Goal: Transaction & Acquisition: Subscribe to service/newsletter

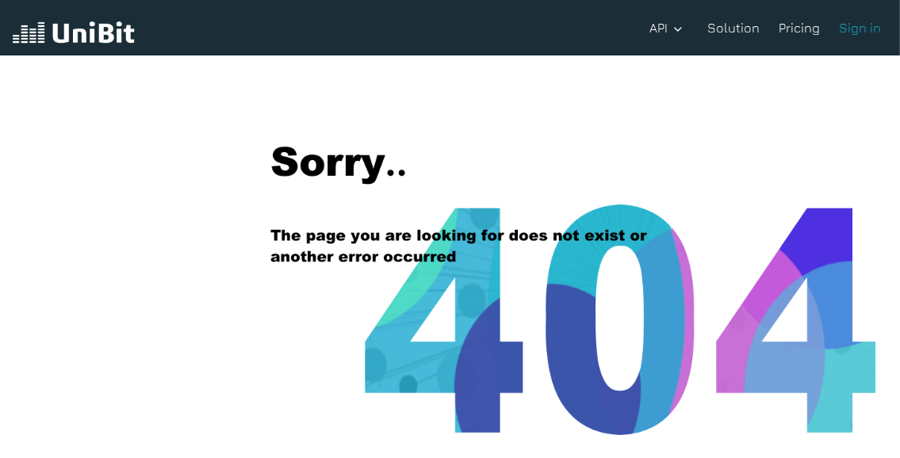
click at [254, 301] on div "Back to the home page" at bounding box center [450, 324] width 900 height 536
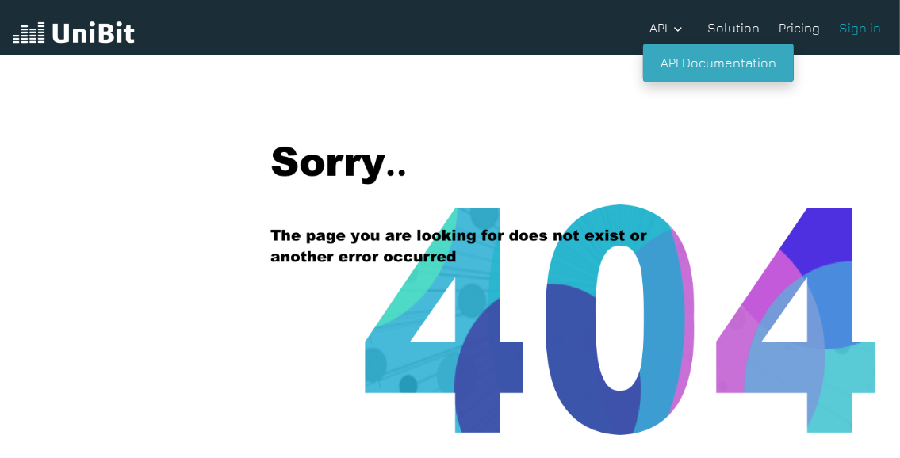
click at [693, 67] on link "API Documentation" at bounding box center [718, 63] width 151 height 38
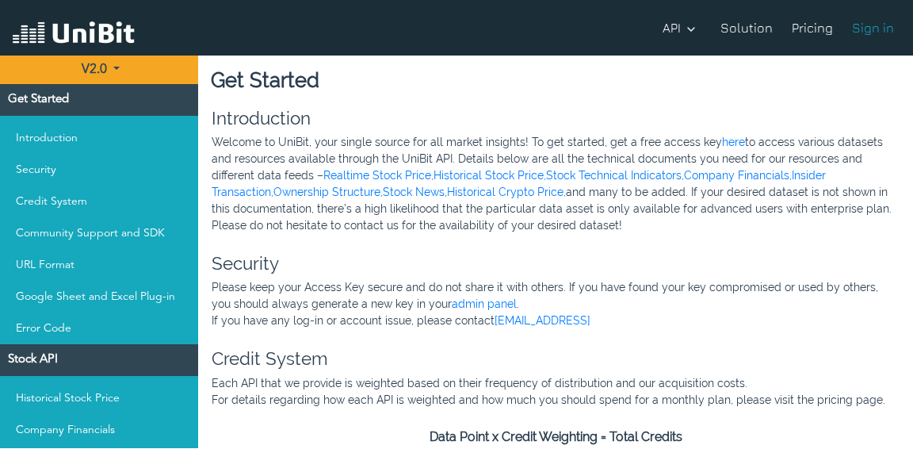
click at [807, 25] on link "Pricing" at bounding box center [813, 28] width 54 height 32
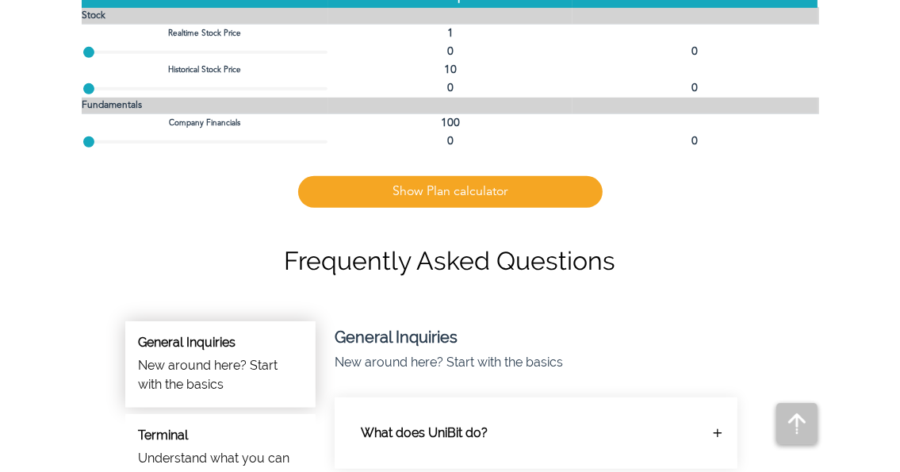
scroll to position [669, 0]
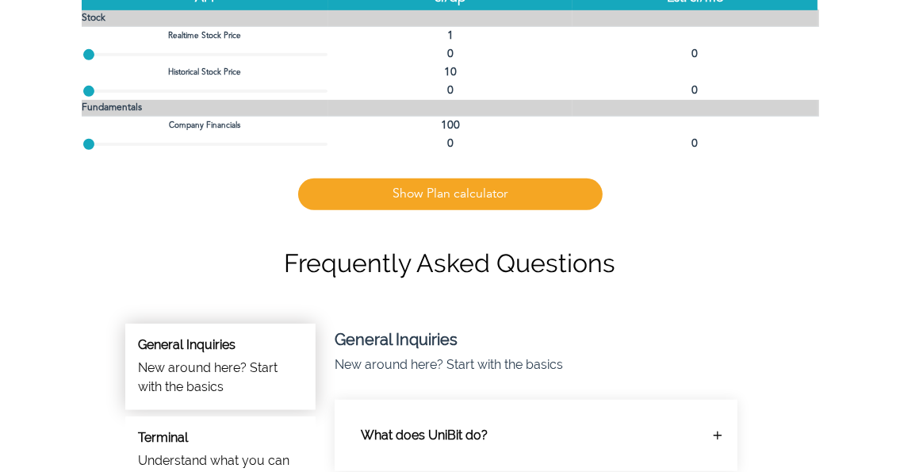
click at [492, 192] on link "Show Plan calculator" at bounding box center [450, 194] width 304 height 32
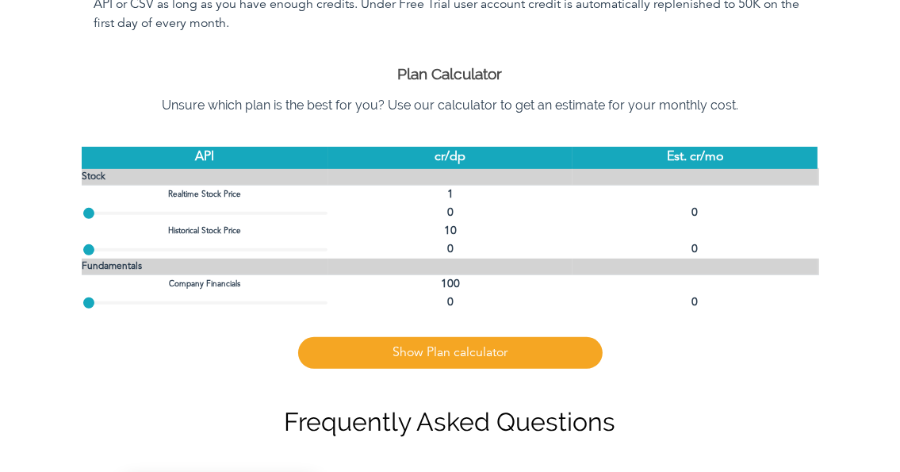
scroll to position [552, 0]
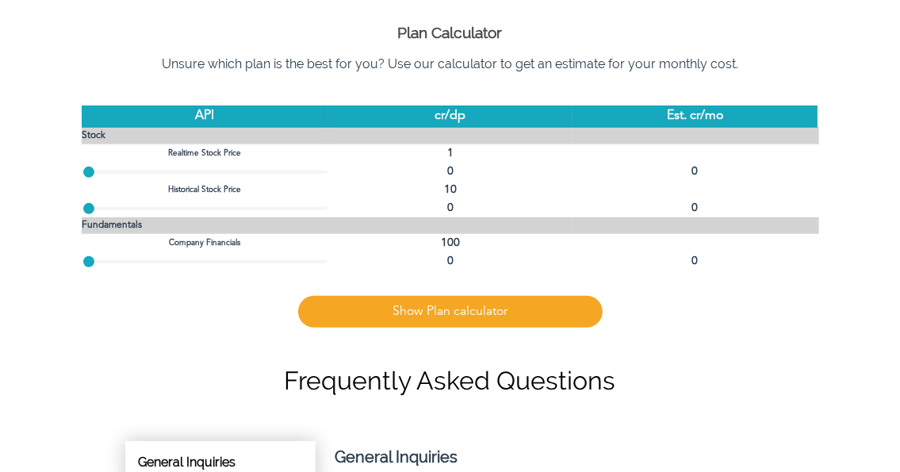
click at [444, 155] on td "1" at bounding box center [450, 153] width 244 height 19
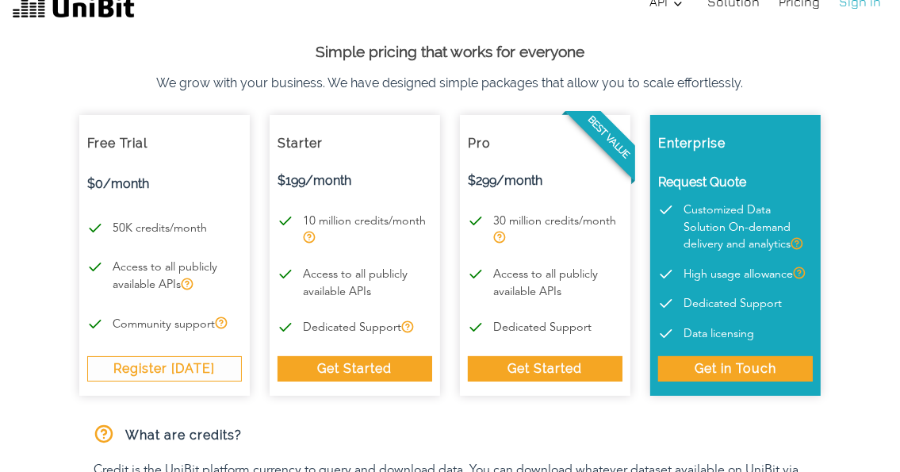
scroll to position [0, 0]
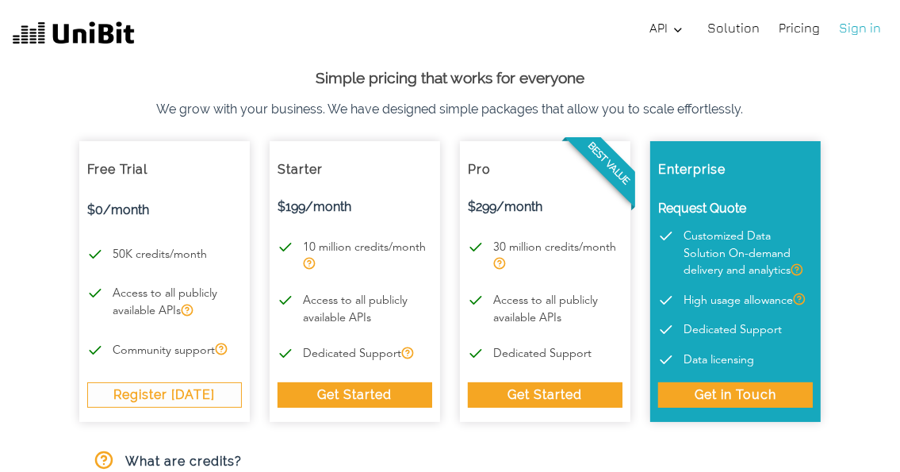
click at [190, 389] on div "Register Today" at bounding box center [164, 394] width 155 height 25
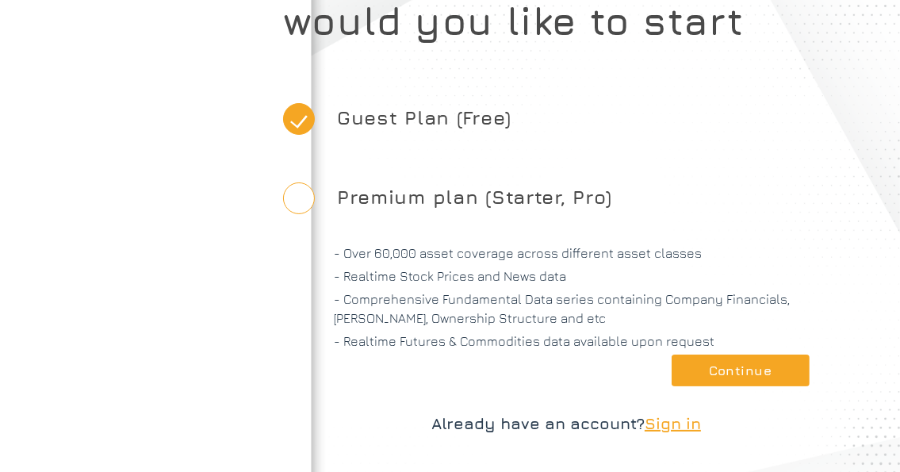
scroll to position [88, 0]
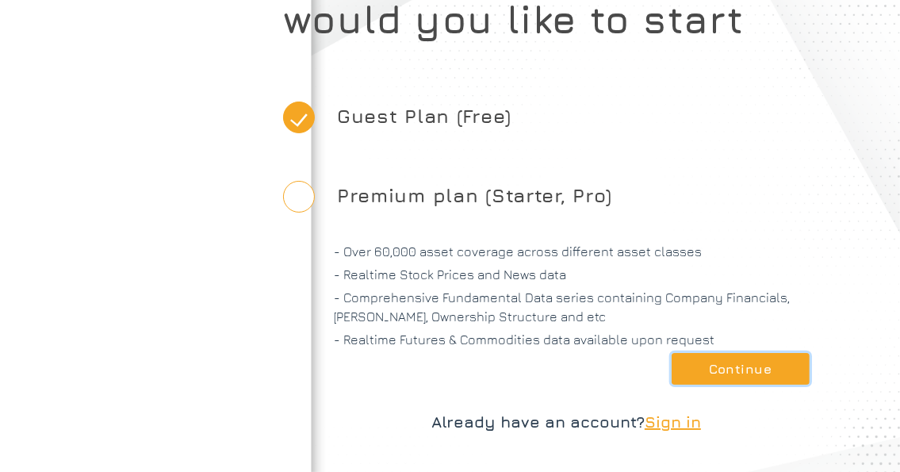
click at [722, 375] on button "Continue" at bounding box center [741, 369] width 138 height 32
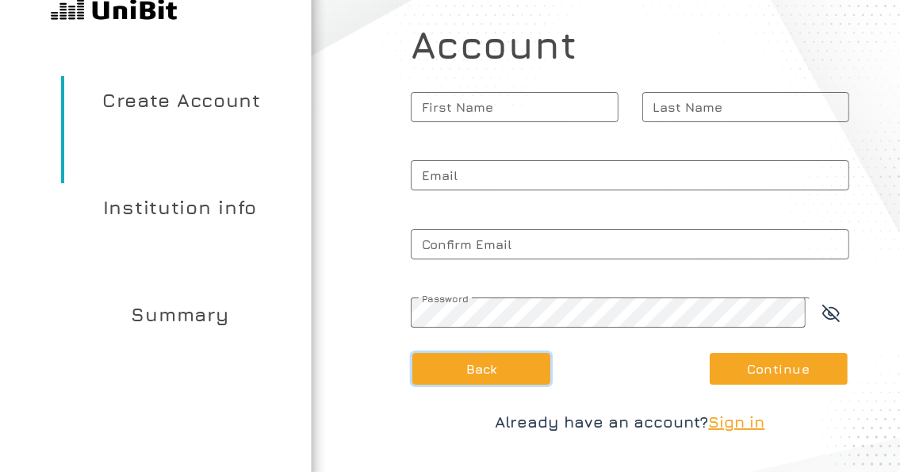
scroll to position [15, 0]
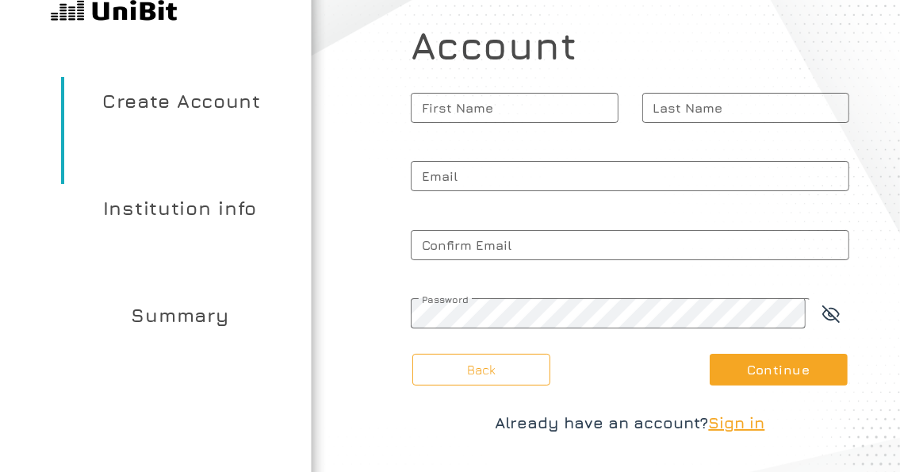
click at [374, 442] on article "What kind of account type would you like to start Guest Plan (Free) Premium pla…" at bounding box center [630, 229] width 540 height 488
click at [490, 176] on span "Email" at bounding box center [630, 176] width 439 height 40
click at [490, 176] on input "Email" at bounding box center [630, 176] width 439 height 30
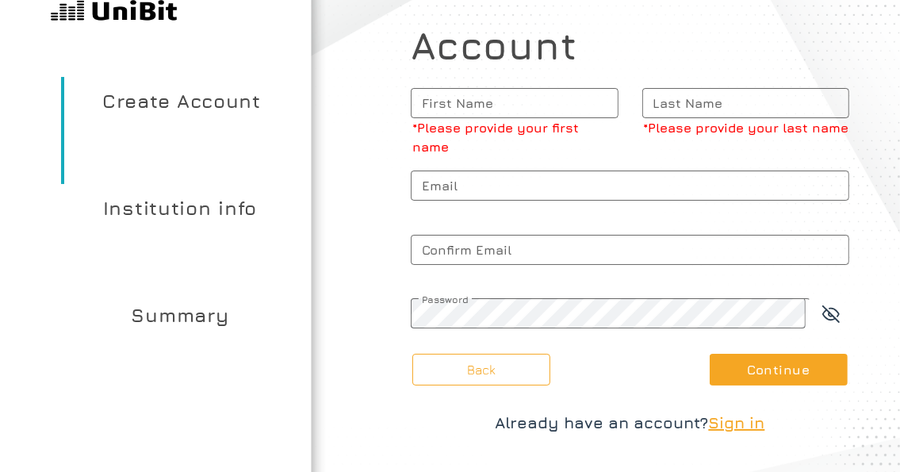
click at [546, 189] on span "Email" at bounding box center [630, 186] width 439 height 40
click at [546, 189] on input "Email" at bounding box center [630, 185] width 439 height 30
paste input "forshtpop55"
type input "[EMAIL_ADDRESS][DOMAIN_NAME]"
click at [497, 109] on span "First Name" at bounding box center [515, 103] width 208 height 40
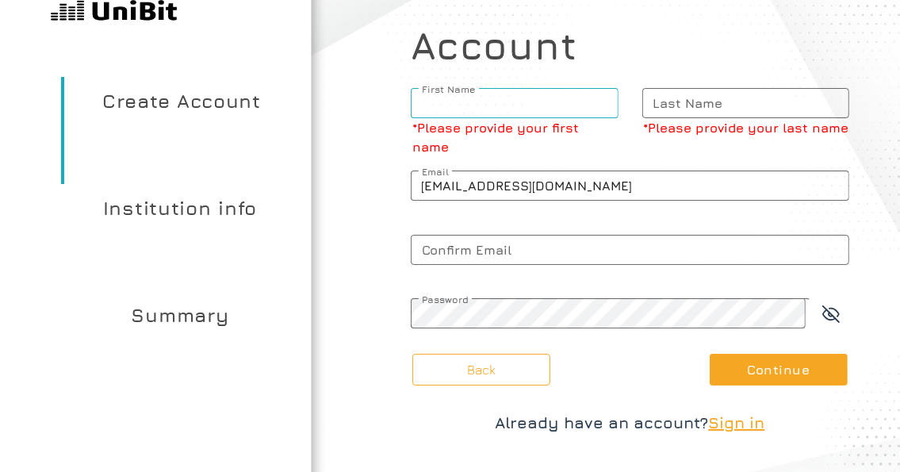
click at [497, 109] on input "First Name *Please provide your first name" at bounding box center [515, 103] width 208 height 30
type input "mizo"
click at [704, 100] on span "Last Name" at bounding box center [746, 103] width 208 height 40
click at [704, 100] on input "Last Name *Please provide your last name" at bounding box center [746, 103] width 208 height 30
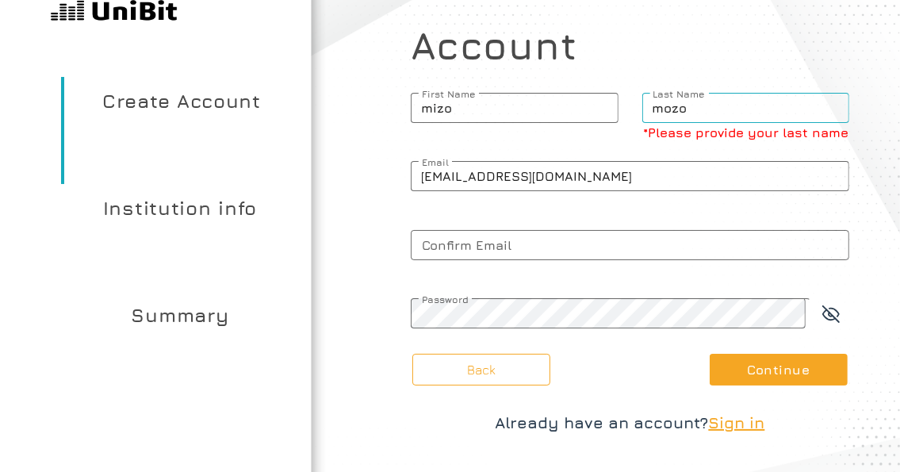
type input "mozo"
click at [490, 106] on input "mizo" at bounding box center [515, 108] width 208 height 30
drag, startPoint x: 442, startPoint y: 102, endPoint x: 465, endPoint y: 109, distance: 24.1
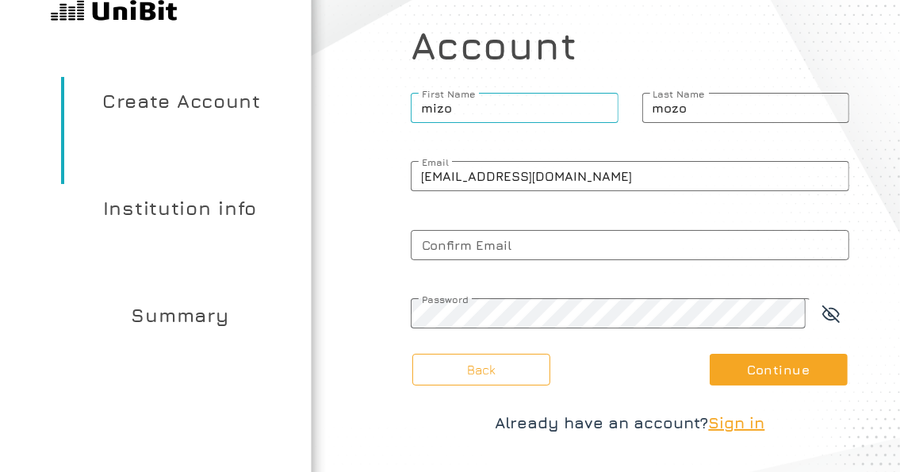
click at [465, 109] on input "mizo" at bounding box center [515, 108] width 208 height 30
type input "m"
type input "zoz"
click at [672, 106] on input "mozo" at bounding box center [746, 108] width 208 height 30
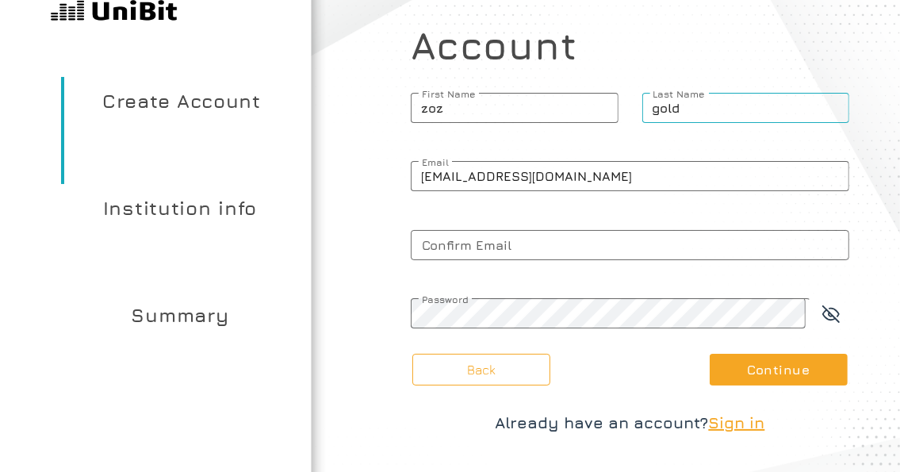
click at [674, 115] on input "gold" at bounding box center [746, 108] width 208 height 30
type input "za"
click at [468, 247] on span "Confirm Email" at bounding box center [630, 245] width 439 height 40
click at [468, 247] on input "Confirm Email" at bounding box center [630, 245] width 439 height 30
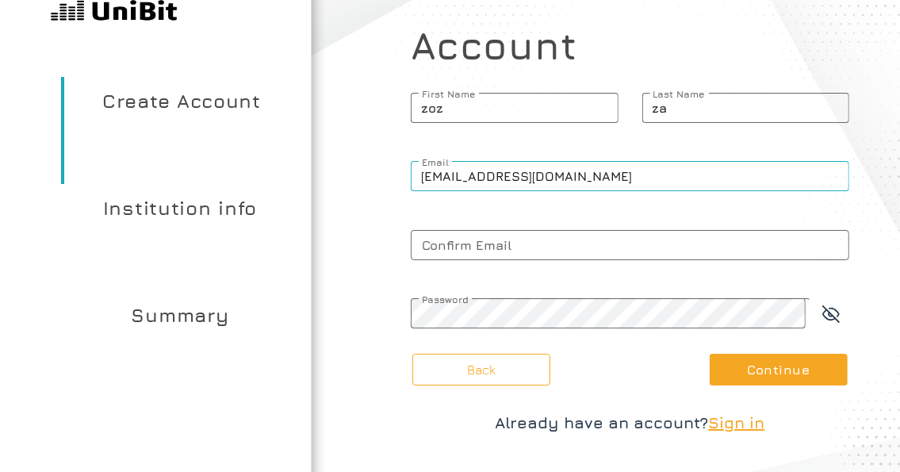
click at [512, 173] on input "[EMAIL_ADDRESS][DOMAIN_NAME]" at bounding box center [630, 176] width 439 height 30
click at [484, 252] on span "Confirm Email" at bounding box center [630, 245] width 439 height 40
click at [484, 252] on input "Confirm Email" at bounding box center [630, 245] width 439 height 30
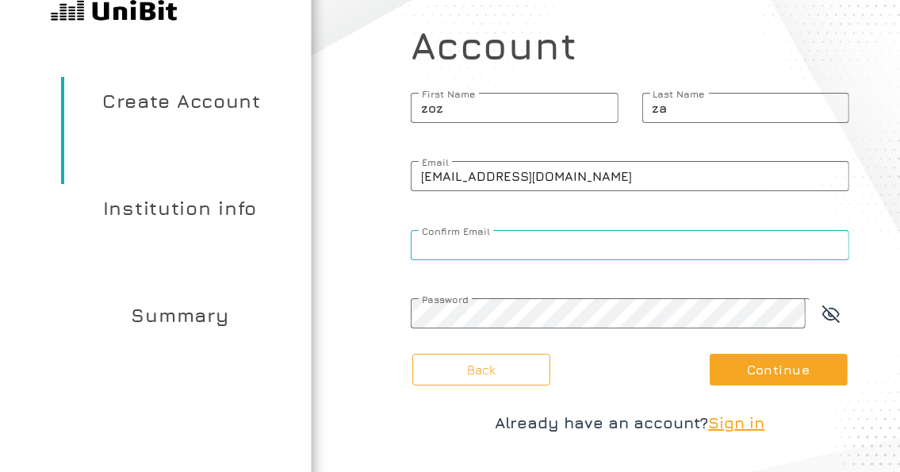
paste input "[EMAIL_ADDRESS][DOMAIN_NAME]"
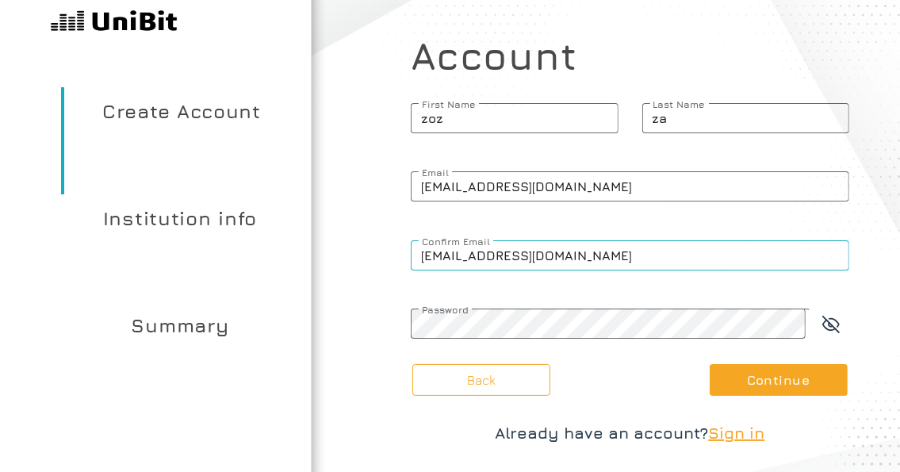
scroll to position [0, 0]
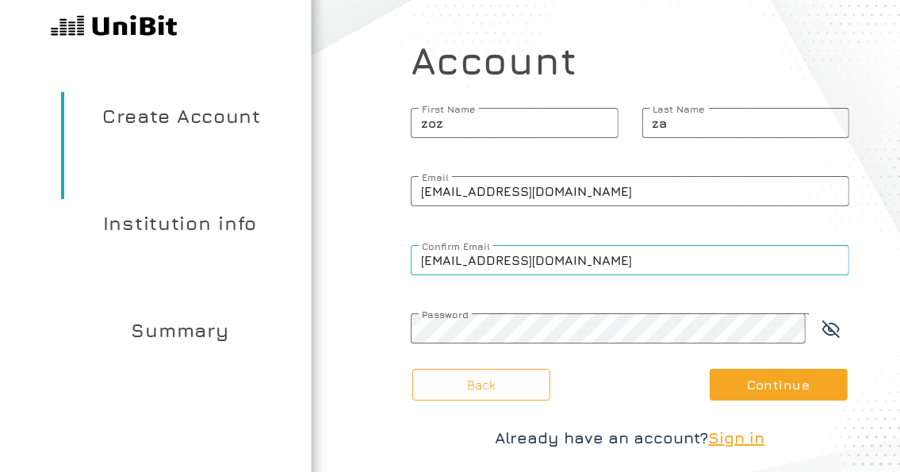
type input "[EMAIL_ADDRESS][DOMAIN_NAME]"
click at [609, 320] on span "Password" at bounding box center [611, 314] width 400 height 12
click at [756, 381] on button "Continue" at bounding box center [779, 385] width 138 height 32
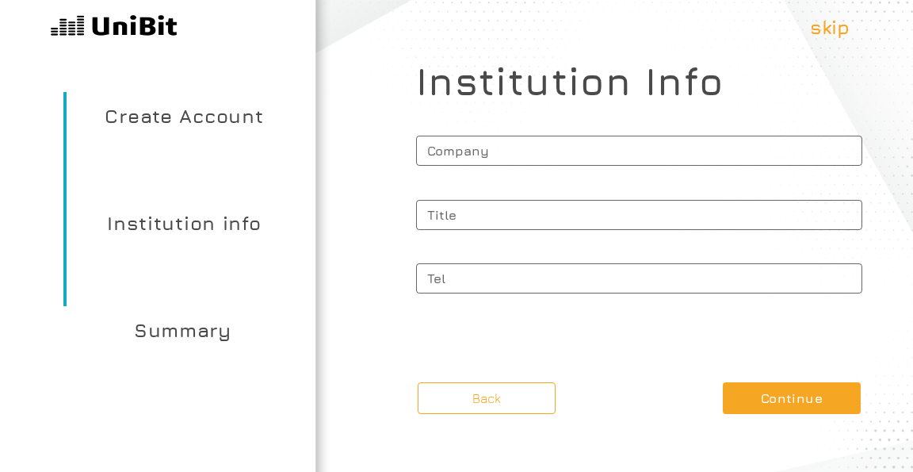
click at [474, 142] on span "Company" at bounding box center [639, 148] width 446 height 35
click at [474, 142] on input "Company" at bounding box center [639, 151] width 446 height 30
click at [492, 151] on input "Company" at bounding box center [639, 151] width 446 height 30
type input "zoz comp"
click at [453, 224] on span "Title" at bounding box center [639, 212] width 446 height 35
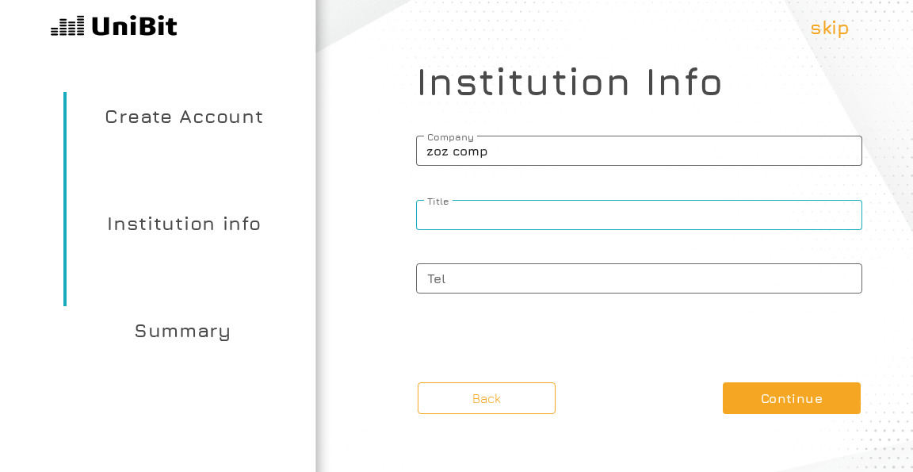
click at [453, 224] on input "Title" at bounding box center [639, 215] width 446 height 30
type input "zoz"
click at [471, 281] on span "Tel" at bounding box center [639, 276] width 446 height 35
click at [471, 281] on input "Tel" at bounding box center [639, 278] width 446 height 30
drag, startPoint x: 488, startPoint y: 278, endPoint x: 522, endPoint y: 271, distance: 34.7
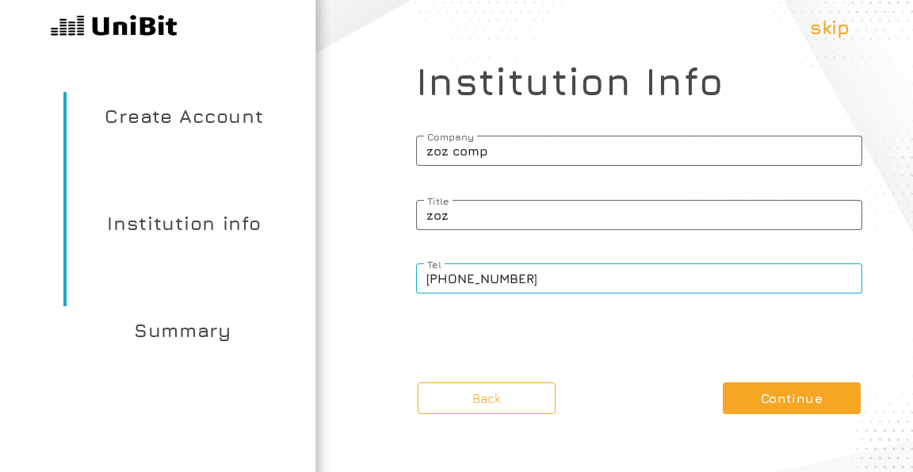
click at [522, 271] on input "(002) 011-10265465" at bounding box center [639, 278] width 446 height 30
drag, startPoint x: 579, startPoint y: 270, endPoint x: 650, endPoint y: 270, distance: 71.4
click at [650, 270] on span "Tel" at bounding box center [639, 265] width 446 height 12
click at [650, 270] on input "(002) 011-1026" at bounding box center [639, 278] width 446 height 30
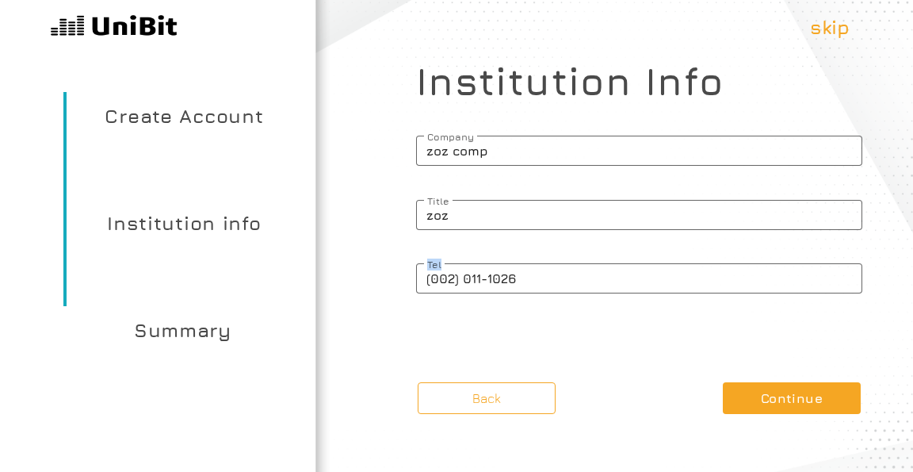
click at [651, 270] on span "Tel" at bounding box center [639, 265] width 446 height 12
click at [651, 270] on input "(002) 011-1026" at bounding box center [639, 278] width 446 height 30
click at [551, 266] on span "Tel" at bounding box center [639, 265] width 446 height 12
click at [551, 266] on input "(002) 011-1026" at bounding box center [639, 278] width 446 height 30
click at [497, 273] on input "(002) 011-1026" at bounding box center [639, 278] width 446 height 30
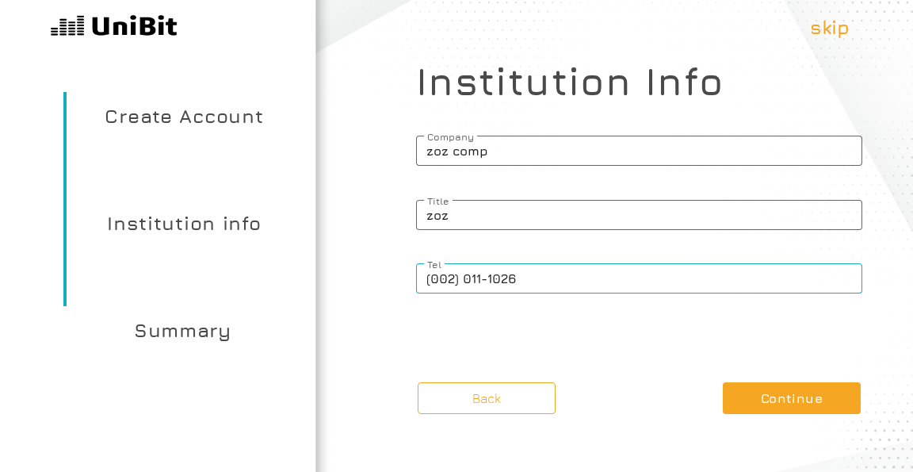
click at [497, 273] on input "(002) 011-1026" at bounding box center [639, 278] width 446 height 30
type input "(002) 011-0000"
click at [787, 404] on button "Continue" at bounding box center [792, 398] width 138 height 32
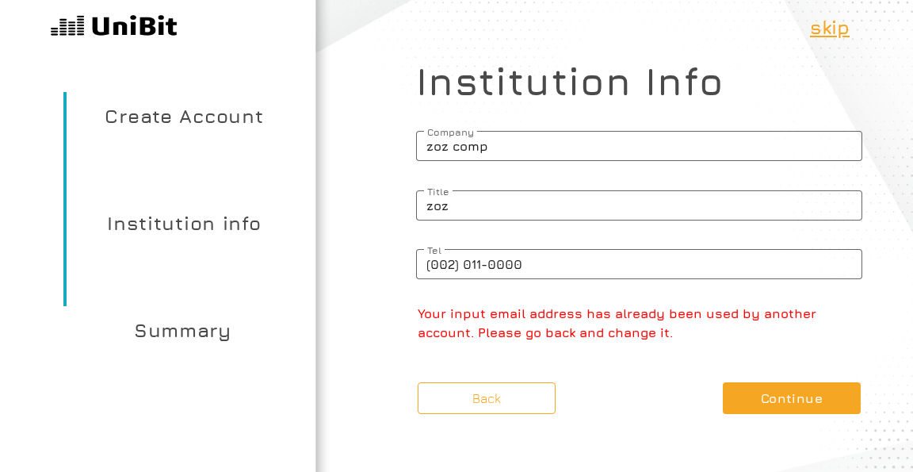
click at [822, 30] on p "skip" at bounding box center [830, 27] width 40 height 29
click at [825, 33] on p "skip" at bounding box center [830, 27] width 40 height 29
click at [760, 391] on button "Continue" at bounding box center [792, 398] width 138 height 32
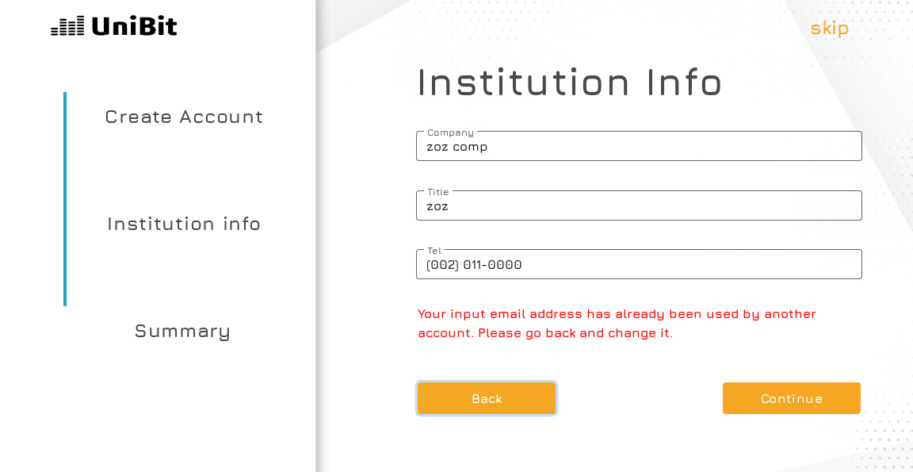
click at [423, 395] on button "Back" at bounding box center [487, 398] width 138 height 32
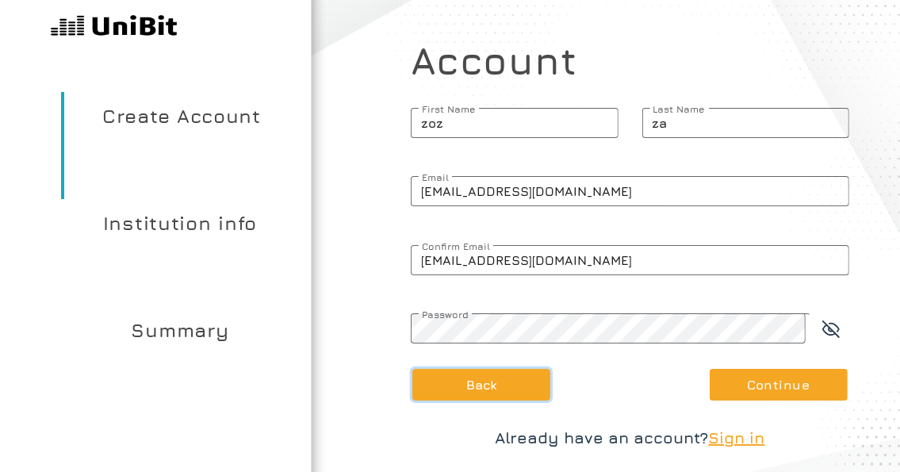
click at [496, 389] on button "Back" at bounding box center [481, 385] width 138 height 32
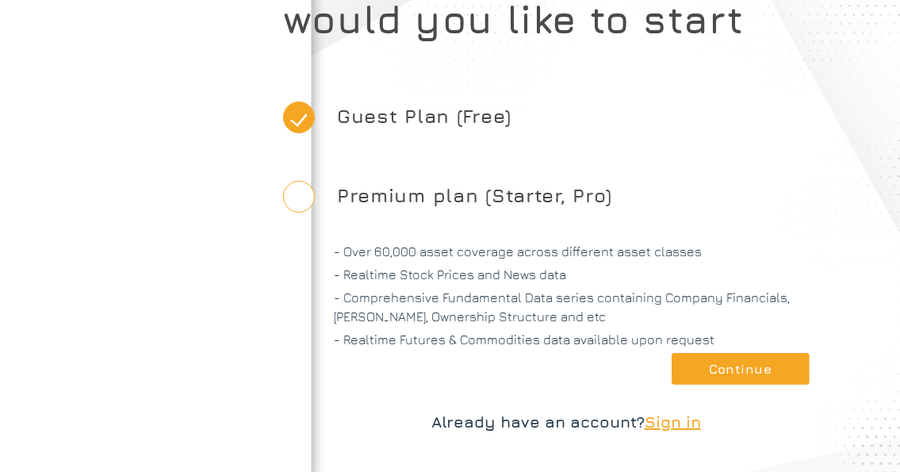
scroll to position [88, 0]
click at [664, 423] on span "Sign in" at bounding box center [673, 421] width 56 height 18
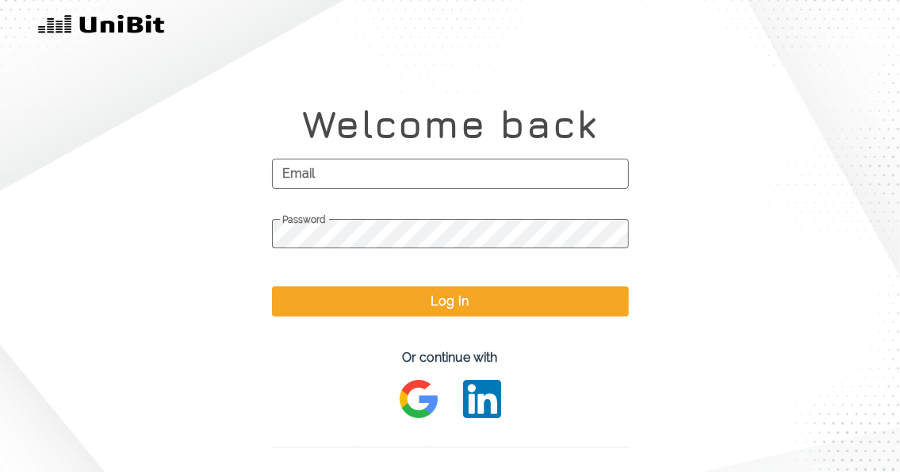
click at [293, 382] on div at bounding box center [450, 405] width 357 height 51
click at [337, 190] on span "Email" at bounding box center [450, 174] width 357 height 40
click at [337, 189] on input "Email" at bounding box center [450, 174] width 357 height 30
click at [340, 181] on input "Email" at bounding box center [450, 174] width 357 height 30
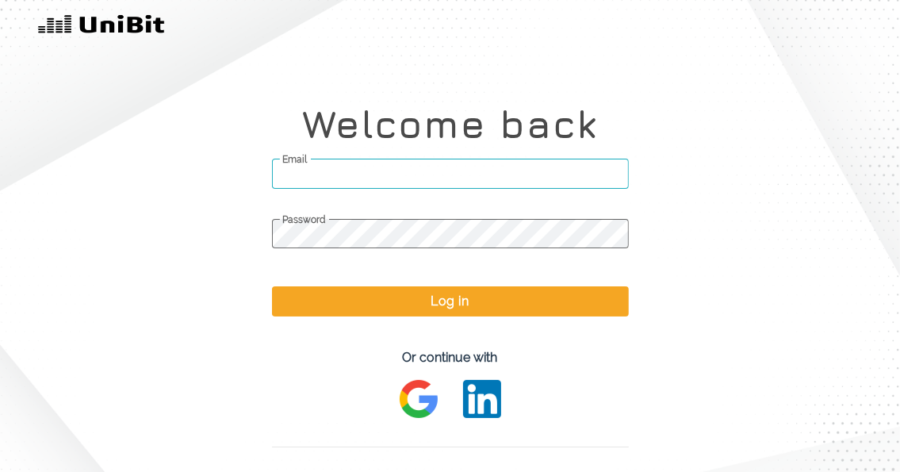
click at [341, 179] on input "Email" at bounding box center [450, 174] width 357 height 30
click at [333, 179] on input "Email" at bounding box center [450, 174] width 357 height 30
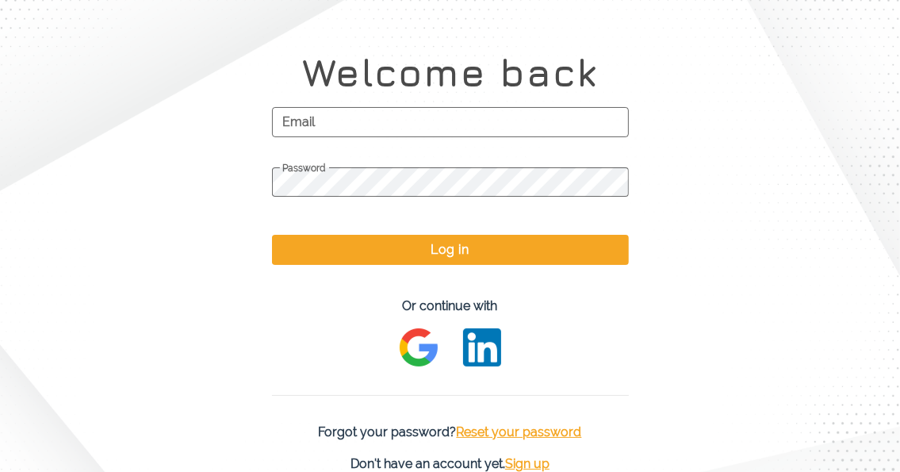
click at [513, 436] on span "Reset your password" at bounding box center [519, 431] width 125 height 15
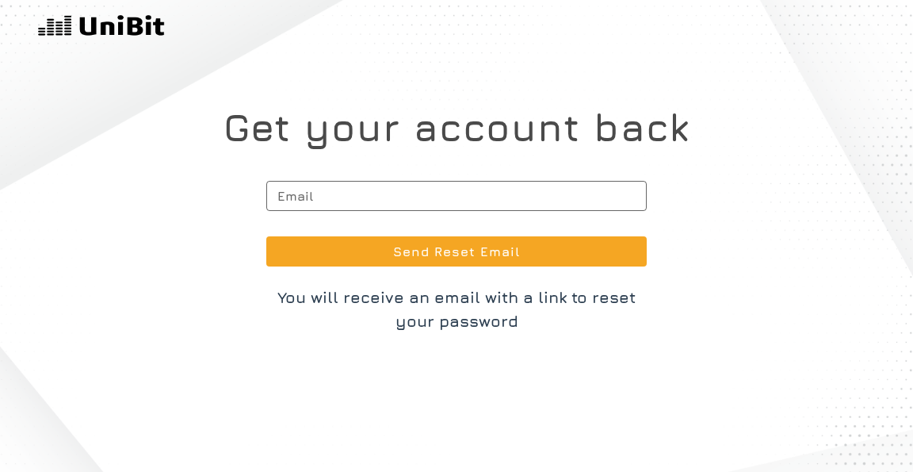
click at [347, 201] on span "Email" at bounding box center [456, 196] width 381 height 40
click at [347, 201] on input "Email" at bounding box center [456, 196] width 381 height 30
paste input "2BCE73EH2T6PE8GR"
click at [389, 196] on input "2BCE73EH2T6PE8GR" at bounding box center [456, 196] width 381 height 30
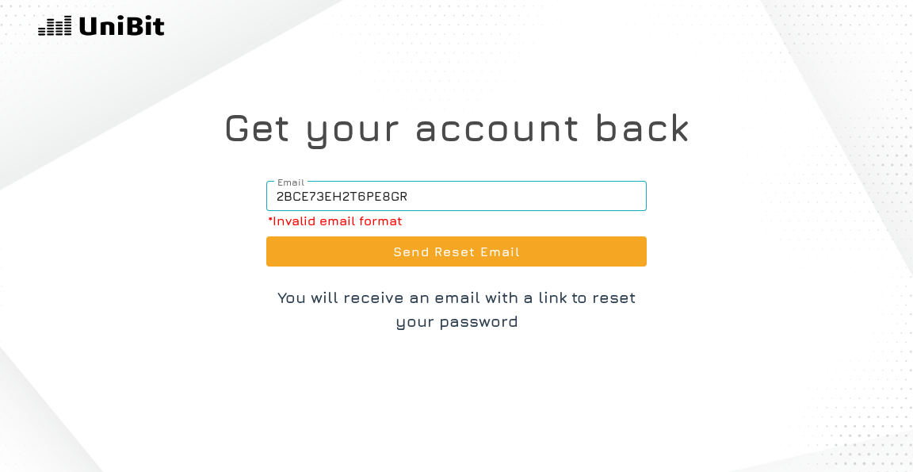
click at [389, 196] on input "2BCE73EH2T6PE8GR" at bounding box center [456, 196] width 381 height 30
click at [0, 273] on div "Get your account back fo Email *Invalid email format Send Reset Email You will …" at bounding box center [456, 236] width 913 height 472
click at [357, 192] on input "fo" at bounding box center [456, 196] width 381 height 30
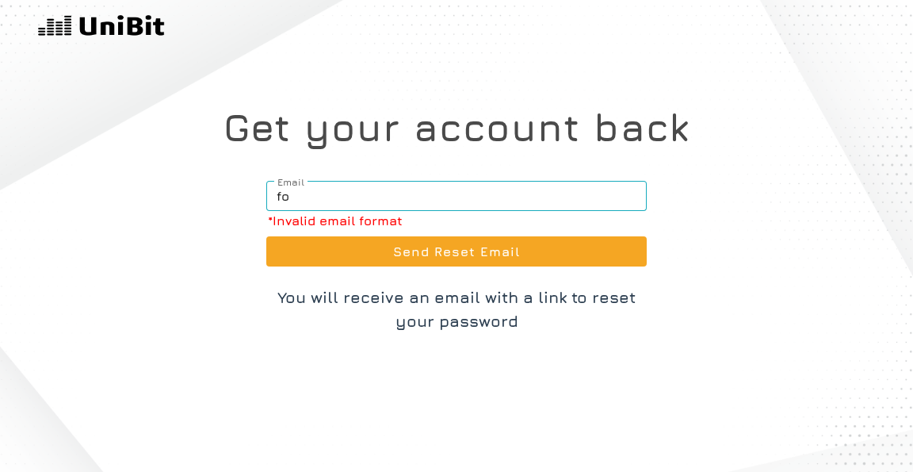
paste input "rshtpop55"
type input "[EMAIL_ADDRESS][DOMAIN_NAME]"
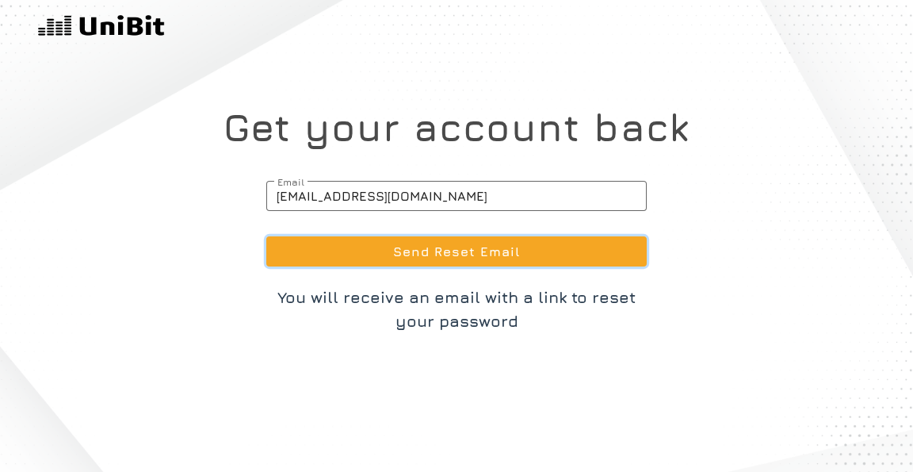
click at [433, 249] on button "Send Reset Email" at bounding box center [456, 251] width 381 height 30
click at [423, 255] on button "Send Reset Email" at bounding box center [456, 251] width 381 height 30
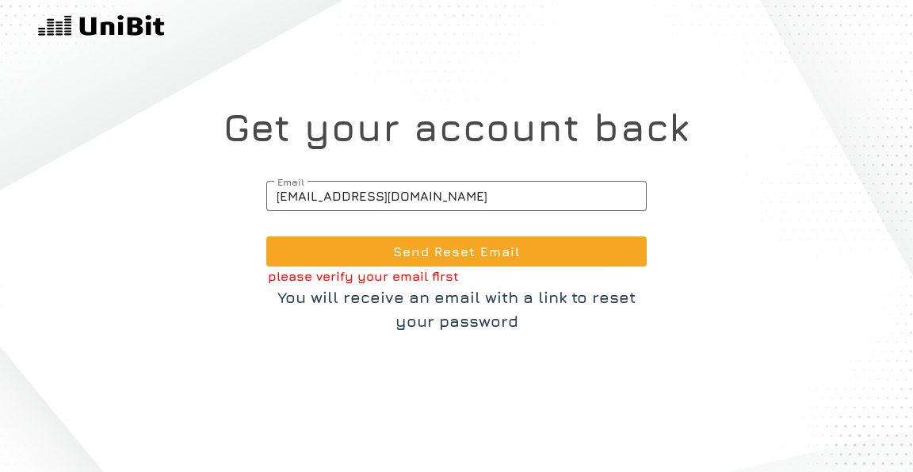
click at [322, 278] on p "please verify your email first" at bounding box center [457, 275] width 379 height 19
click at [50, 410] on div "Get your account back forshtpop55@hotmail.com Email Send Reset Email please ver…" at bounding box center [456, 236] width 913 height 472
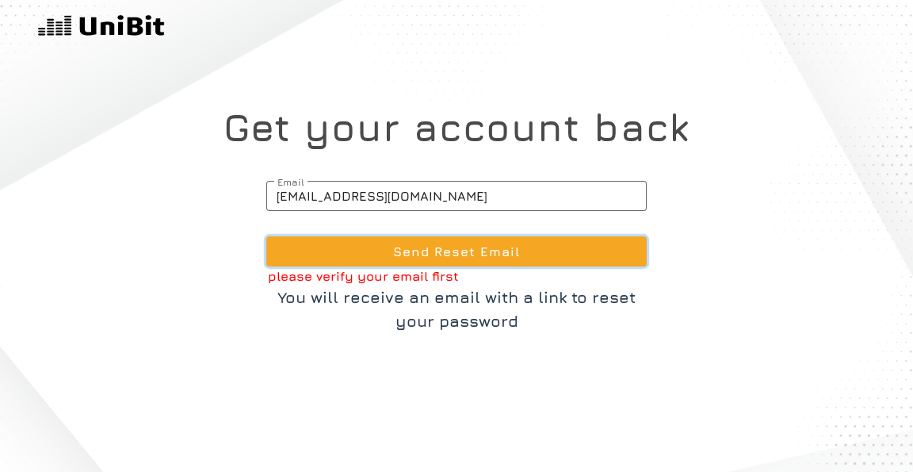
click at [471, 250] on button "Send Reset Email" at bounding box center [456, 251] width 381 height 30
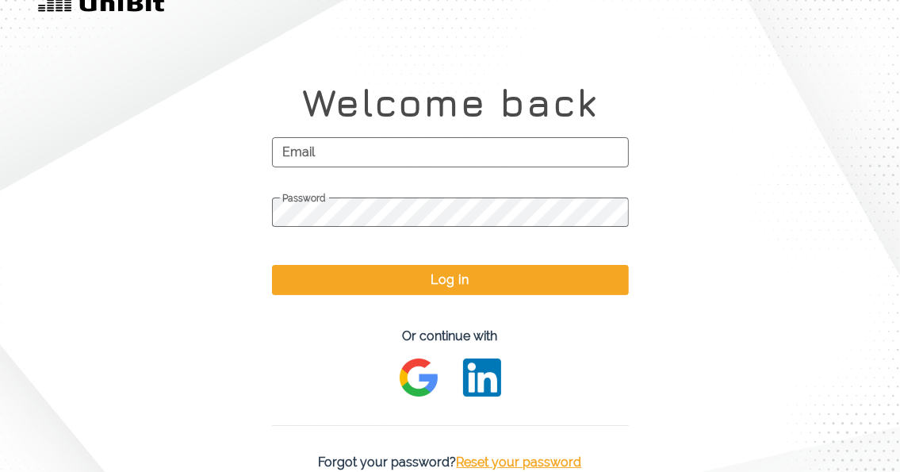
scroll to position [52, 0]
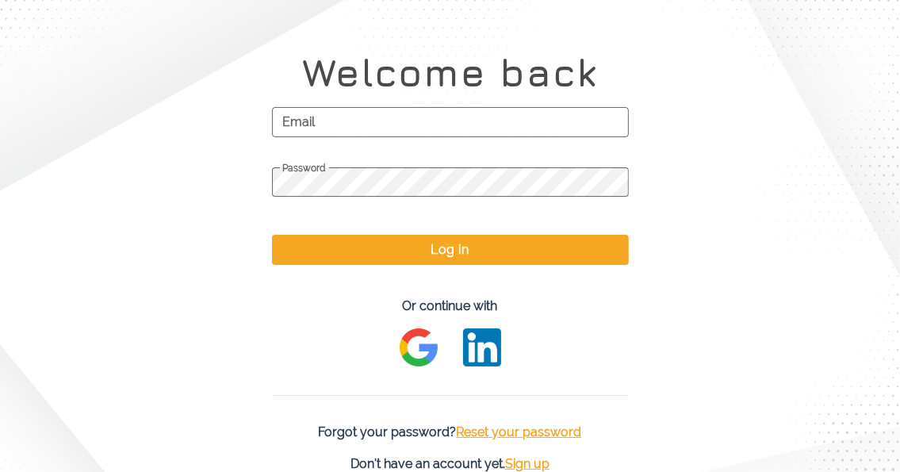
click at [542, 458] on span "Sign up" at bounding box center [527, 463] width 44 height 15
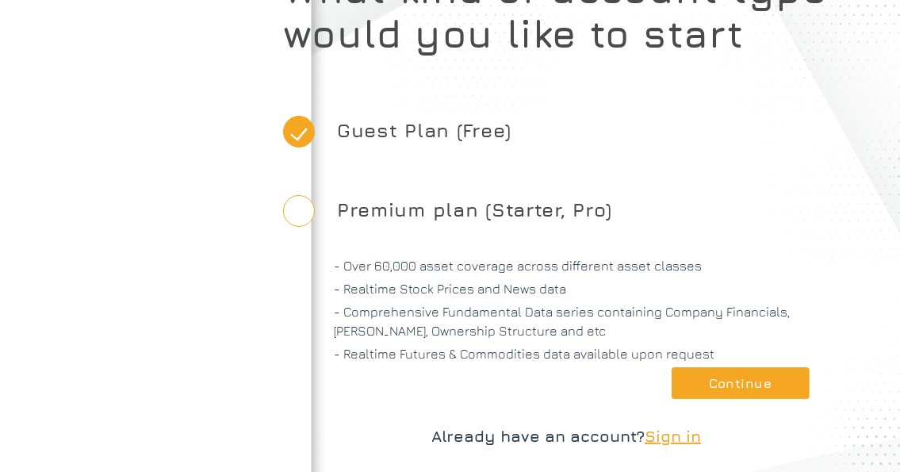
scroll to position [88, 0]
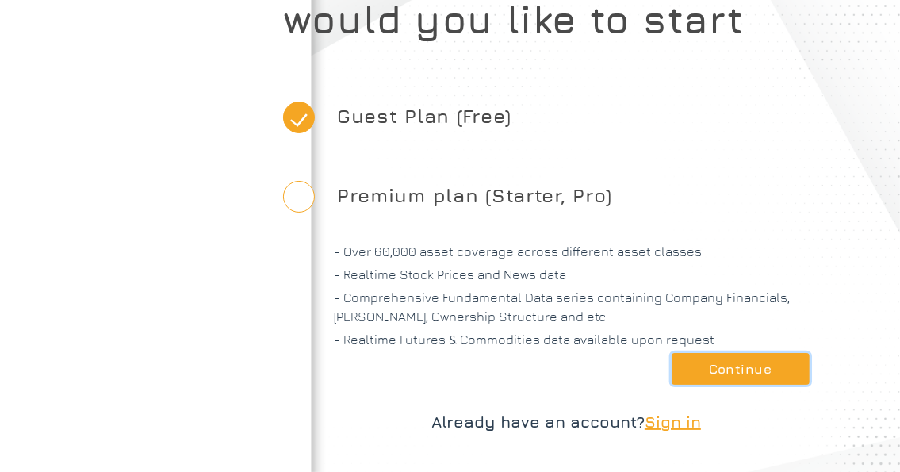
click at [752, 376] on button "Continue" at bounding box center [741, 369] width 138 height 32
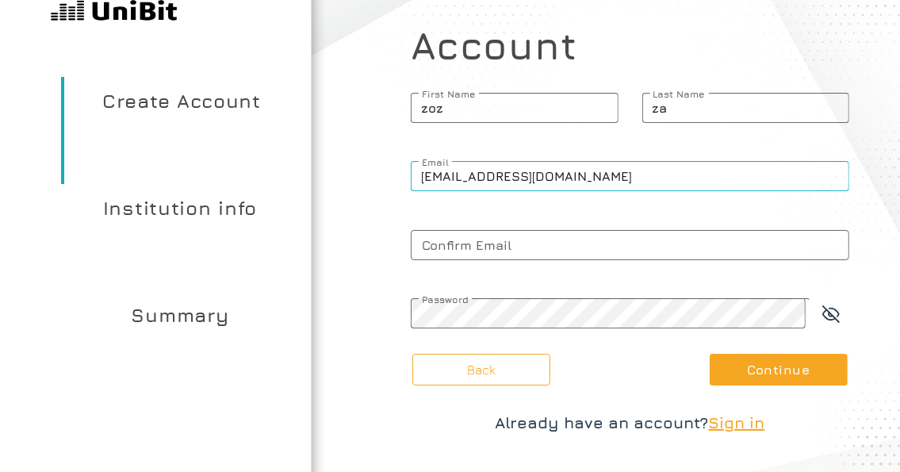
click at [504, 181] on input "[EMAIL_ADDRESS][DOMAIN_NAME]" at bounding box center [630, 176] width 439 height 30
click at [485, 255] on span "Confirm Email" at bounding box center [630, 245] width 439 height 40
click at [485, 255] on input "Confirm Email" at bounding box center [630, 245] width 439 height 30
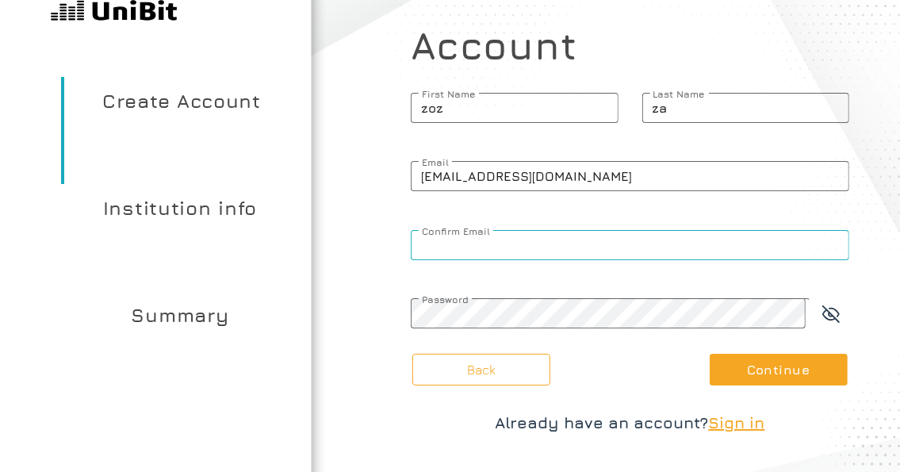
paste input "[EMAIL_ADDRESS][DOMAIN_NAME]"
type input "[EMAIL_ADDRESS][DOMAIN_NAME]"
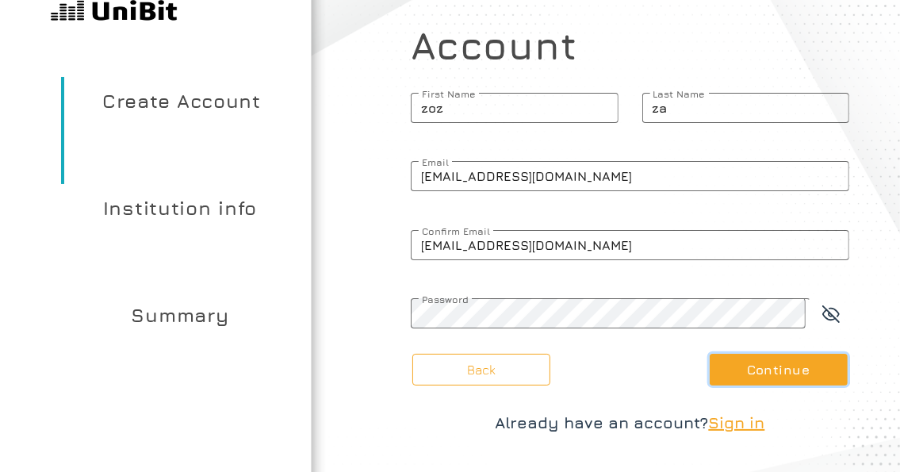
click at [791, 366] on button "Continue" at bounding box center [779, 370] width 138 height 32
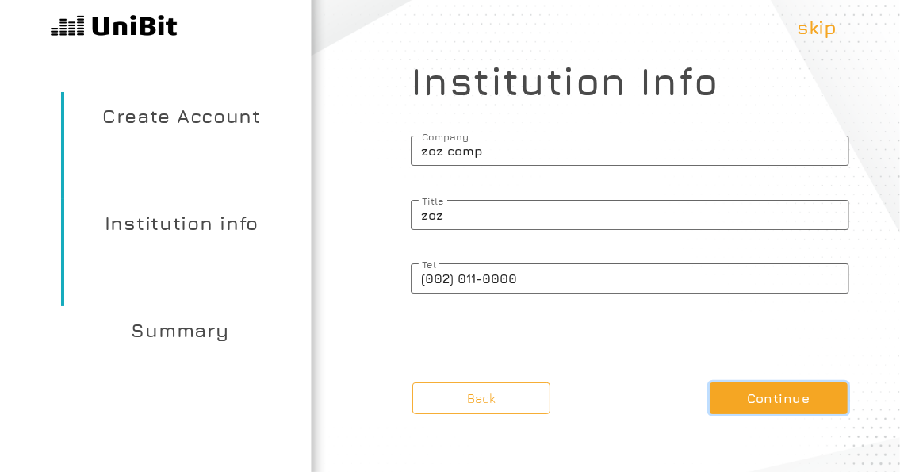
scroll to position [0, 0]
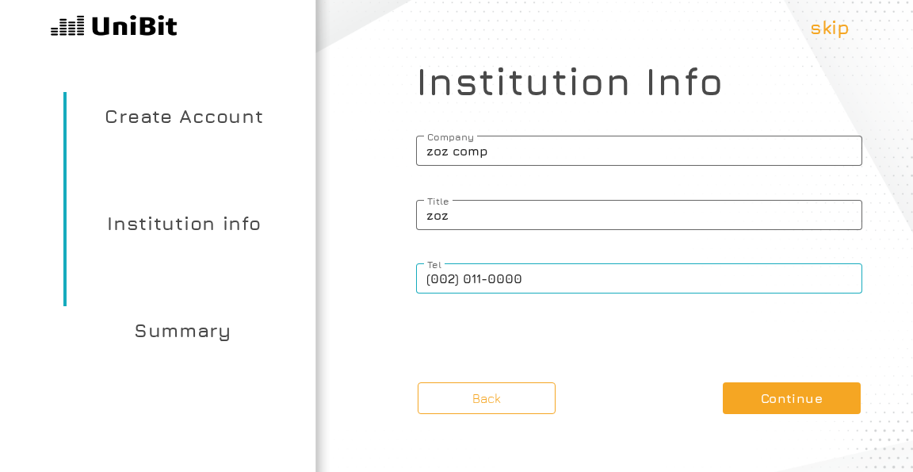
click at [563, 287] on input "(002) 011-0000" at bounding box center [639, 278] width 446 height 30
click at [637, 351] on article "What kind of account type would you like to start Guest Plan (Free) Premium pla…" at bounding box center [640, 236] width 548 height 472
click at [550, 281] on input "(002) 011-0000" at bounding box center [639, 278] width 446 height 30
click at [561, 273] on input "(002) 011-0000" at bounding box center [639, 278] width 446 height 30
type input "(002) 011-0000"
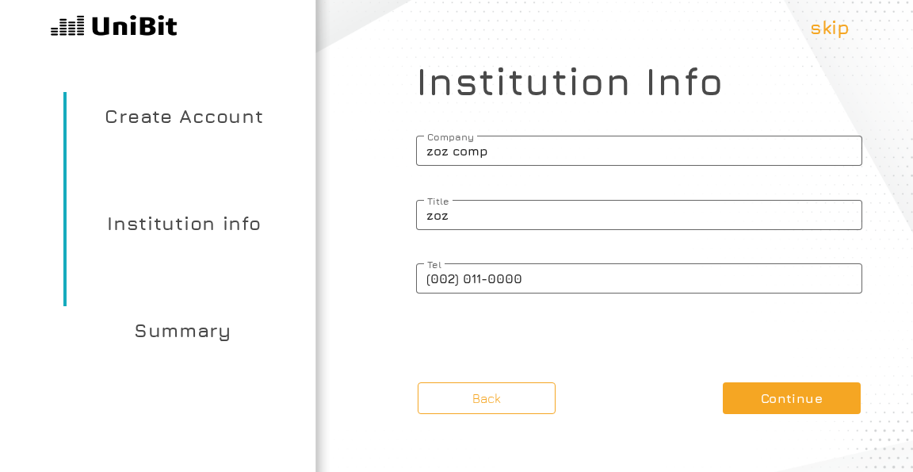
click at [616, 351] on article "What kind of account type would you like to start Guest Plan (Free) Premium pla…" at bounding box center [640, 236] width 548 height 472
click at [771, 397] on button "Continue" at bounding box center [792, 398] width 138 height 32
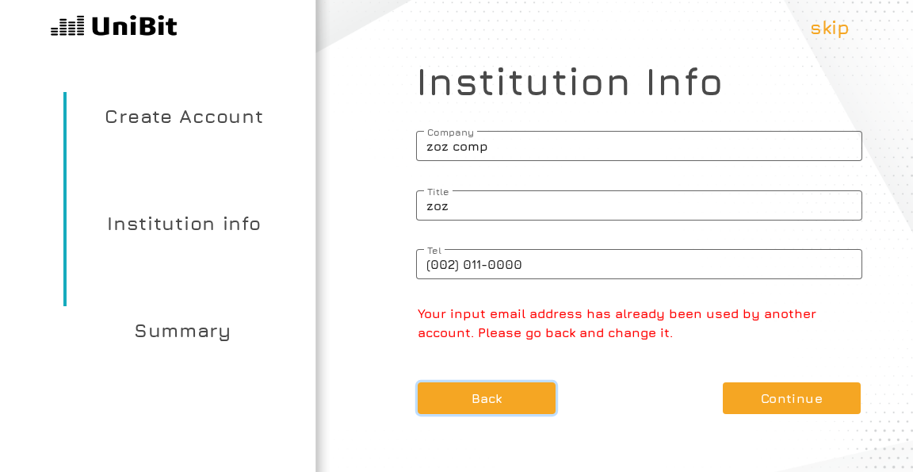
click at [477, 399] on button "Back" at bounding box center [487, 398] width 138 height 32
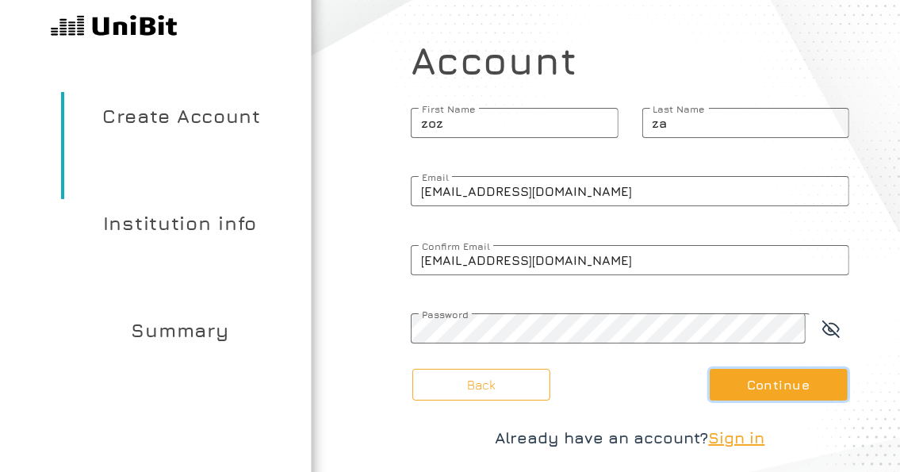
click at [792, 382] on button "Continue" at bounding box center [779, 385] width 138 height 32
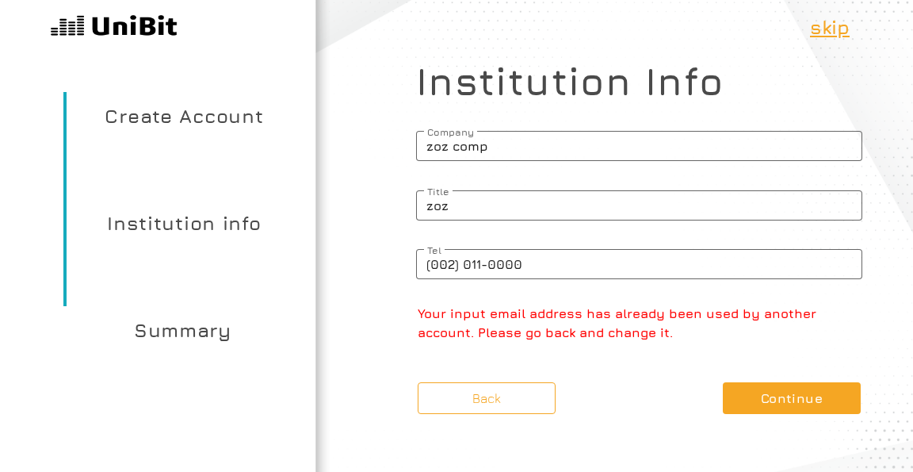
click at [833, 25] on p "skip" at bounding box center [830, 27] width 40 height 29
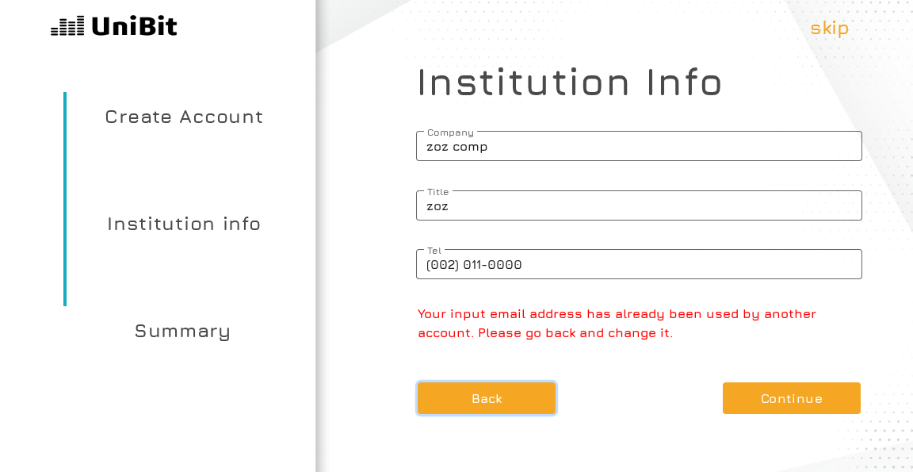
click at [503, 400] on button "Back" at bounding box center [487, 398] width 138 height 32
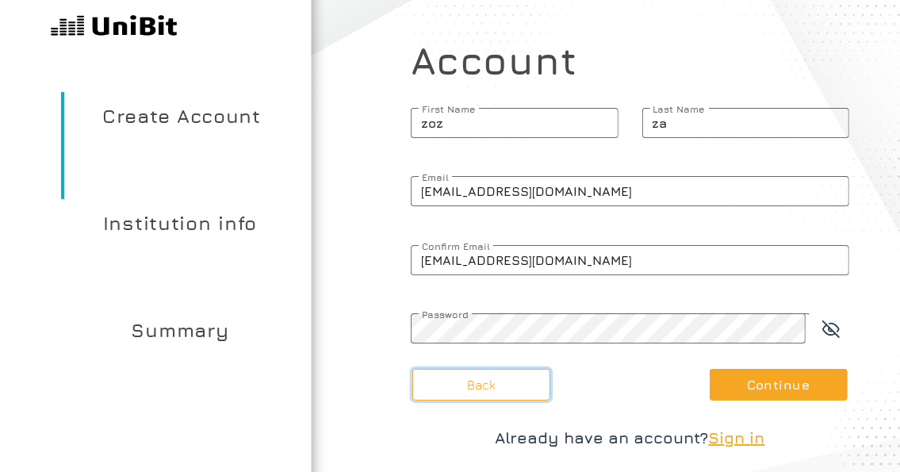
scroll to position [15, 0]
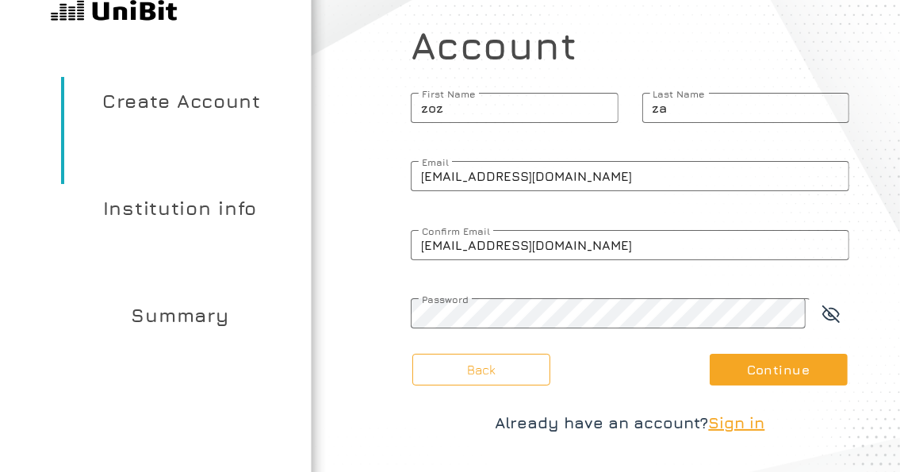
click at [737, 427] on span "Sign in" at bounding box center [737, 422] width 56 height 18
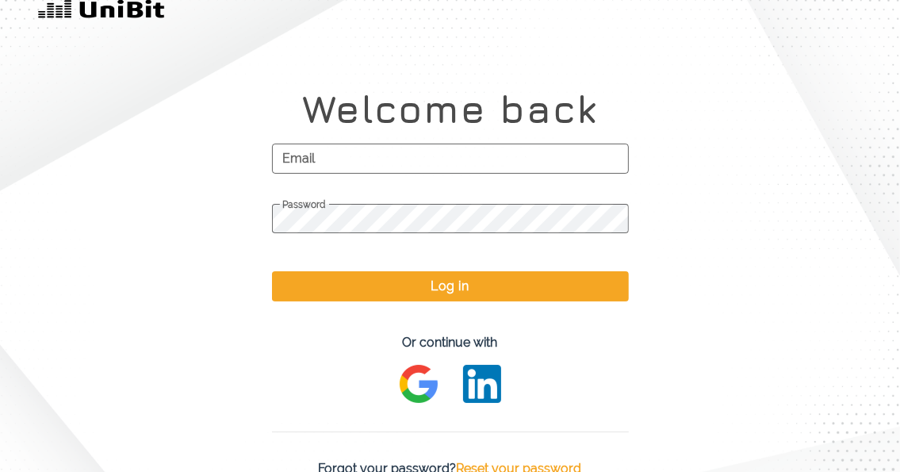
click at [346, 149] on span "Email" at bounding box center [450, 159] width 357 height 40
click at [346, 149] on input "Email" at bounding box center [450, 159] width 357 height 30
click at [346, 149] on span "Email" at bounding box center [450, 159] width 357 height 40
click at [346, 149] on input "Email" at bounding box center [450, 159] width 357 height 30
click at [354, 148] on span "Email" at bounding box center [450, 159] width 357 height 40
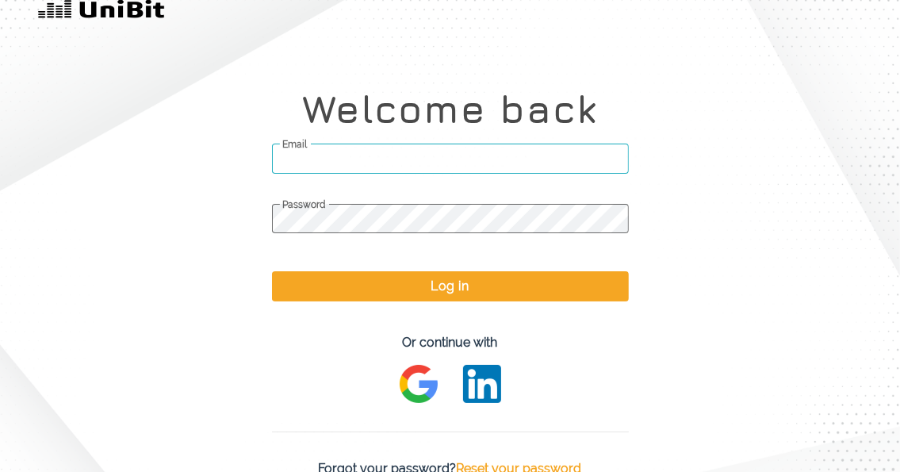
click at [354, 148] on input "Email" at bounding box center [450, 159] width 357 height 30
click at [354, 148] on span "Email" at bounding box center [450, 159] width 357 height 40
click at [354, 148] on input "Email" at bounding box center [450, 159] width 357 height 30
click at [68, 157] on div "Welcome back Email Password Log in Or continue with Forgot your password? Reset…" at bounding box center [450, 247] width 900 height 525
click at [347, 174] on span "Email" at bounding box center [450, 159] width 357 height 40
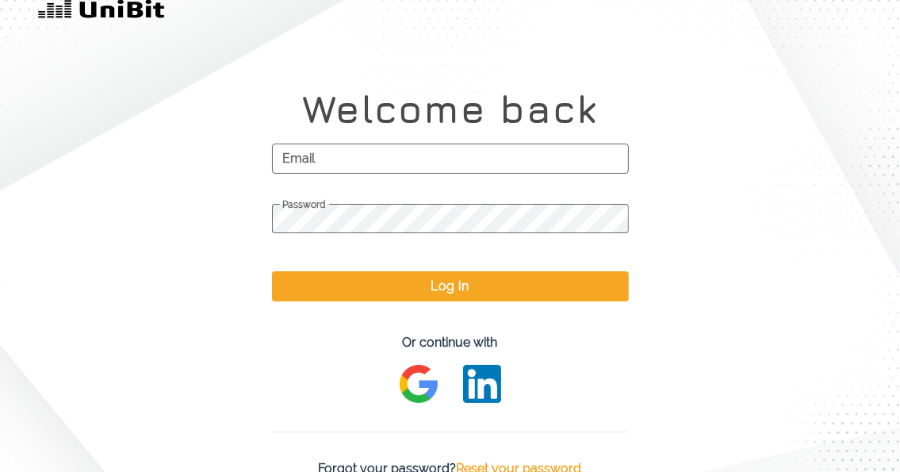
click at [347, 174] on input "Email" at bounding box center [450, 159] width 357 height 30
paste input "forshtpop55"
type input "[EMAIL_ADDRESS][DOMAIN_NAME]"
click at [357, 211] on span "Password" at bounding box center [450, 205] width 357 height 12
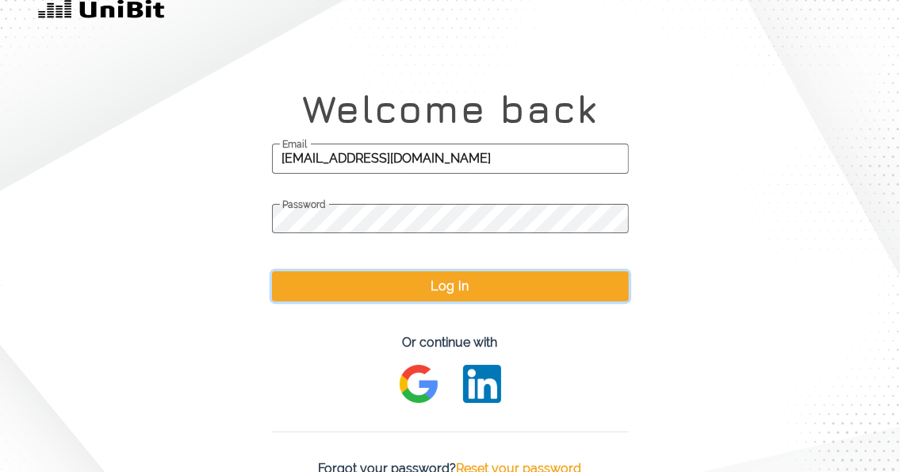
click at [401, 283] on button "Log in" at bounding box center [450, 286] width 357 height 30
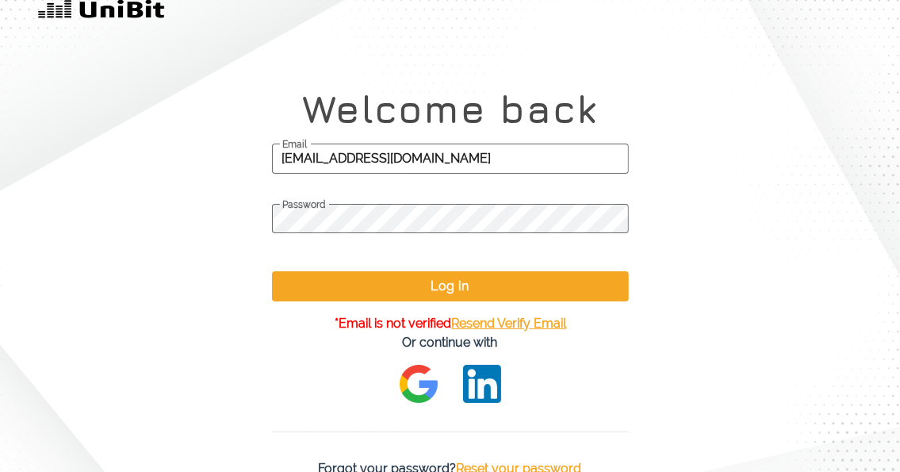
click at [547, 327] on span "Resend Verify Email" at bounding box center [509, 323] width 115 height 15
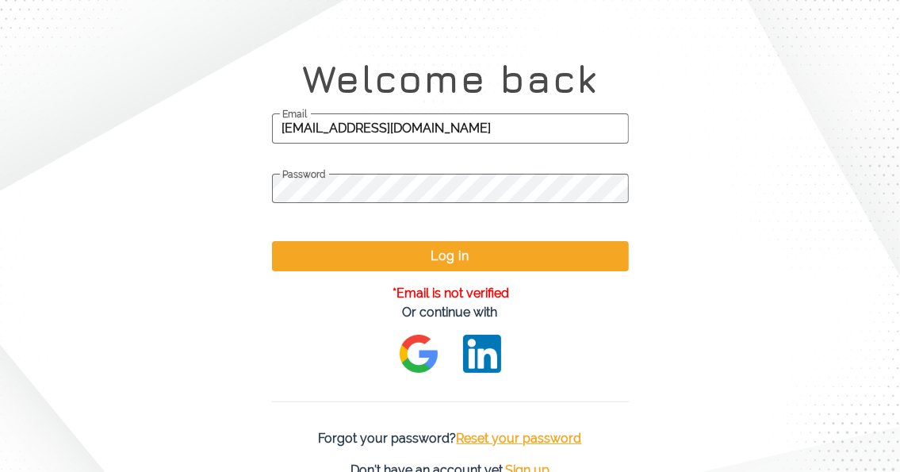
scroll to position [52, 0]
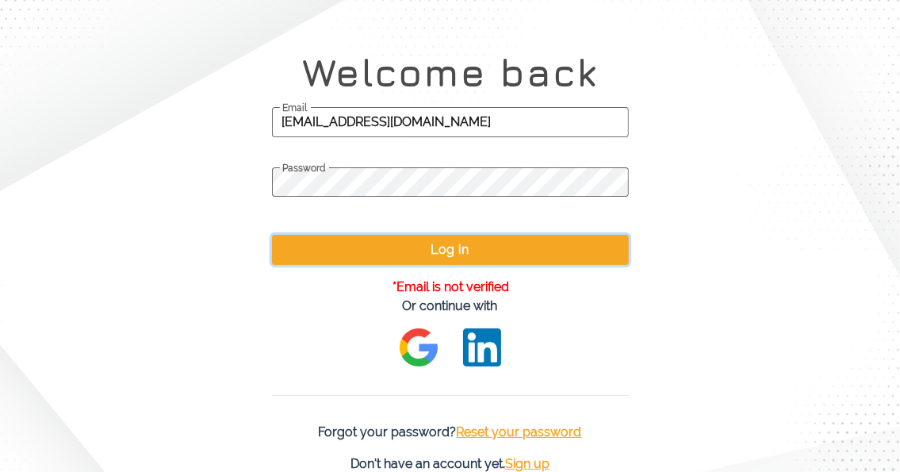
click at [445, 259] on button "Log in" at bounding box center [450, 250] width 357 height 30
click at [452, 250] on button "Log in" at bounding box center [450, 250] width 357 height 30
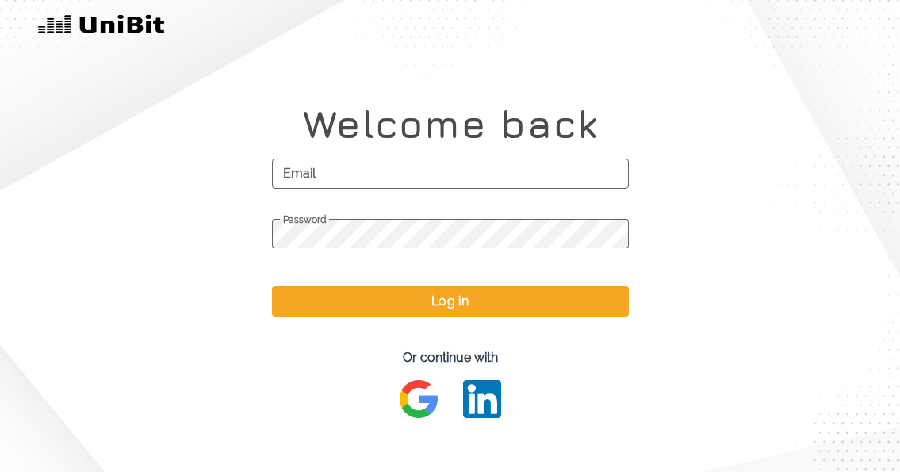
scroll to position [52, 0]
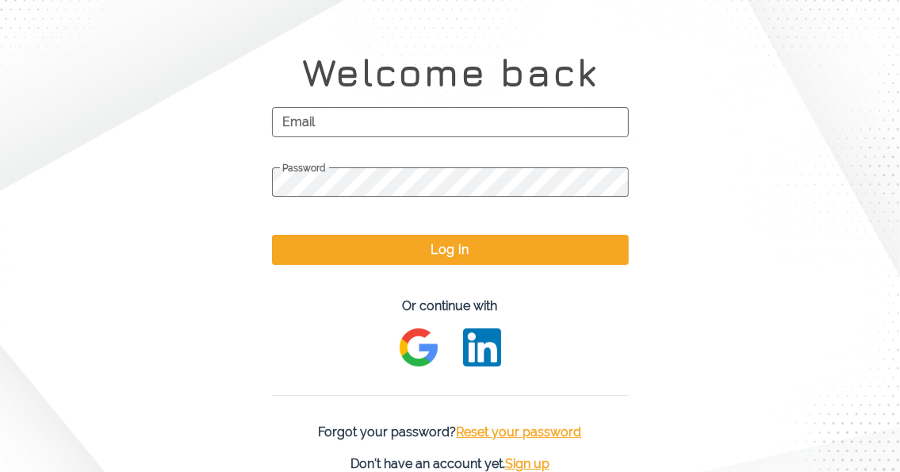
click at [356, 137] on span "Email" at bounding box center [450, 122] width 357 height 40
click at [356, 137] on input "Email" at bounding box center [450, 122] width 357 height 30
click at [360, 122] on input "Email" at bounding box center [450, 122] width 357 height 30
paste input "forshtpop55"
type input "[EMAIL_ADDRESS][DOMAIN_NAME]"
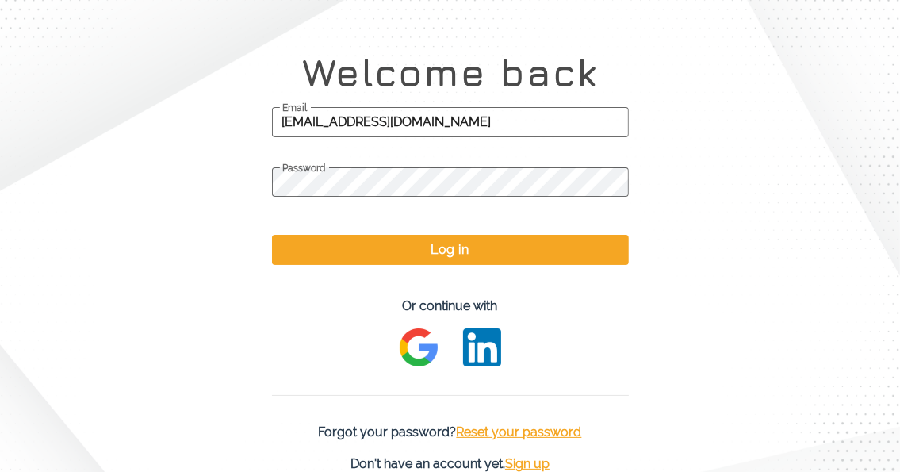
click at [350, 174] on span "Password" at bounding box center [450, 169] width 357 height 12
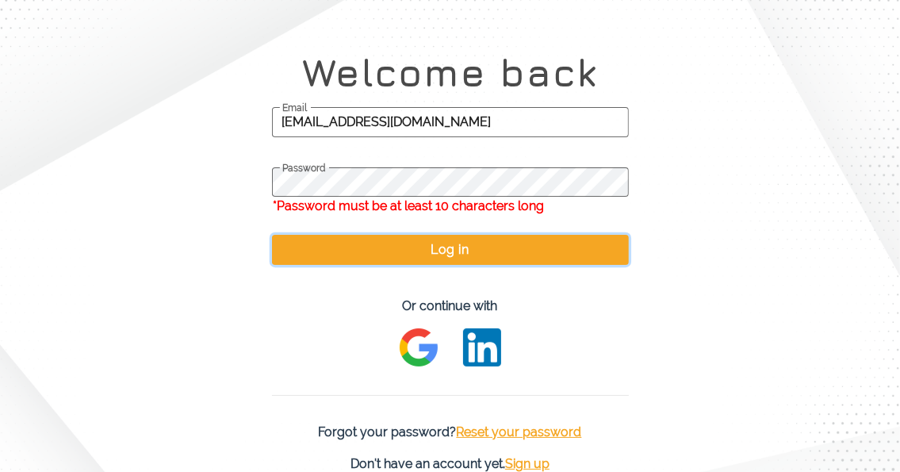
click at [411, 250] on button "Log in" at bounding box center [450, 250] width 357 height 30
click at [394, 249] on button "Log in" at bounding box center [450, 250] width 357 height 30
click at [391, 243] on button "Log in" at bounding box center [450, 250] width 357 height 30
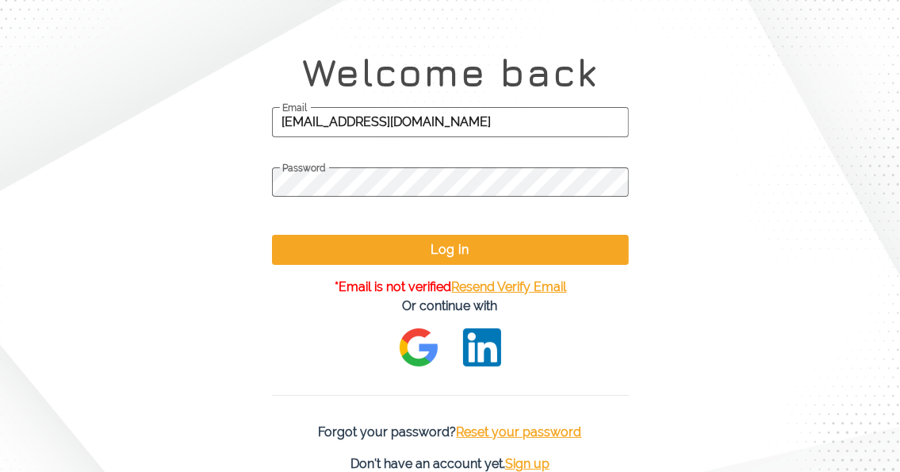
click at [529, 284] on span "Resend Verify Email" at bounding box center [509, 286] width 115 height 15
click at [360, 124] on input "[EMAIL_ADDRESS][DOMAIN_NAME]" at bounding box center [450, 122] width 357 height 30
click at [546, 461] on span "Sign up" at bounding box center [527, 463] width 44 height 15
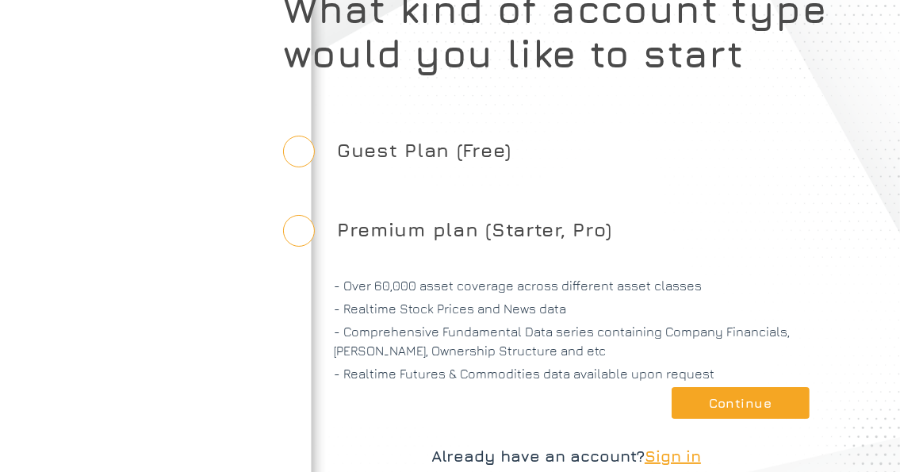
click at [450, 278] on p "- Over 60,000 asset coverage across different asset classes" at bounding box center [591, 285] width 515 height 19
click at [433, 140] on label "Guest Plan (Free)" at bounding box center [424, 149] width 200 height 73
click at [315, 140] on input "Guest Plan (Free)" at bounding box center [299, 152] width 32 height 32
radio input "true"
click at [756, 412] on button "Continue" at bounding box center [741, 403] width 138 height 32
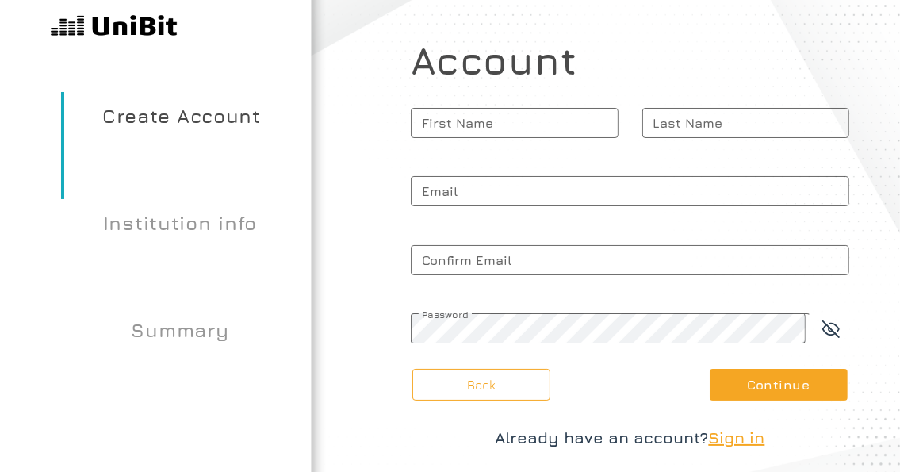
click at [472, 116] on span "First Name" at bounding box center [515, 123] width 208 height 40
click at [472, 116] on input "First Name" at bounding box center [515, 123] width 208 height 30
click at [473, 116] on span "First Name" at bounding box center [515, 123] width 208 height 40
click at [473, 116] on input "First Name" at bounding box center [515, 123] width 208 height 30
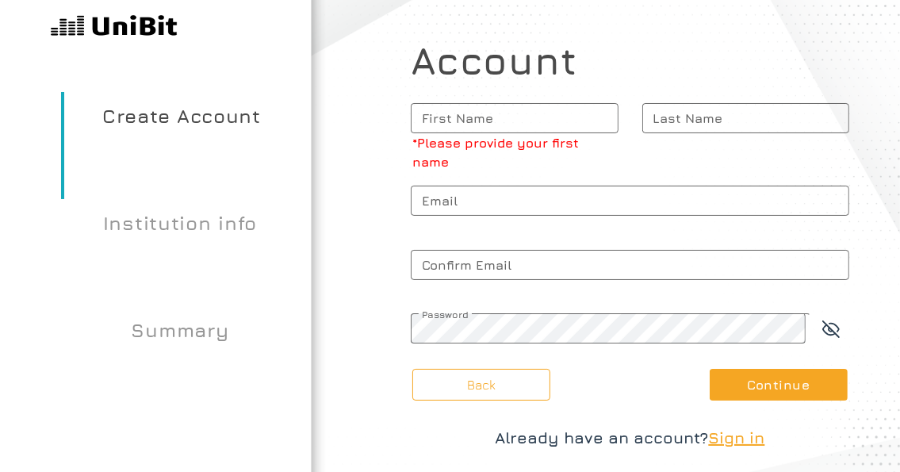
click at [549, 127] on span "First Name" at bounding box center [515, 118] width 208 height 40
click at [549, 127] on input "First Name *Please provide your first name" at bounding box center [515, 118] width 208 height 30
click at [548, 127] on input "First Name *Please provide your first name" at bounding box center [515, 118] width 208 height 30
type input "zoz"
click at [653, 122] on span "Last Name" at bounding box center [746, 118] width 208 height 40
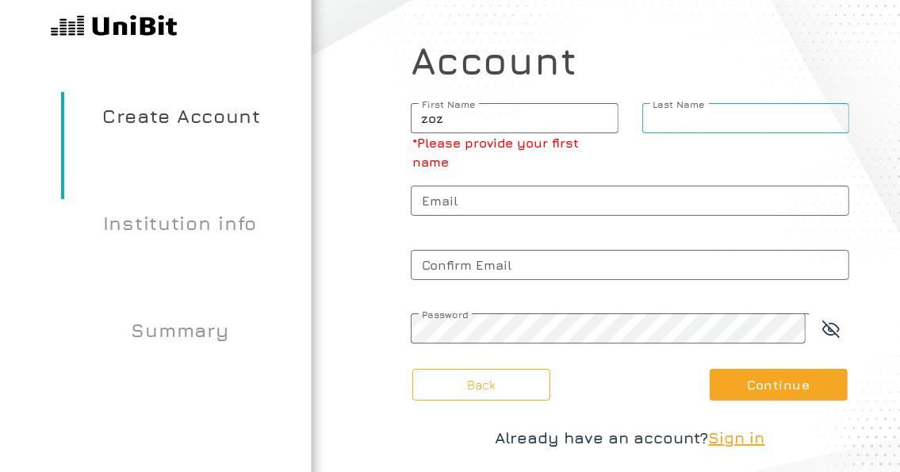
click at [653, 122] on input "Last Name" at bounding box center [746, 118] width 208 height 30
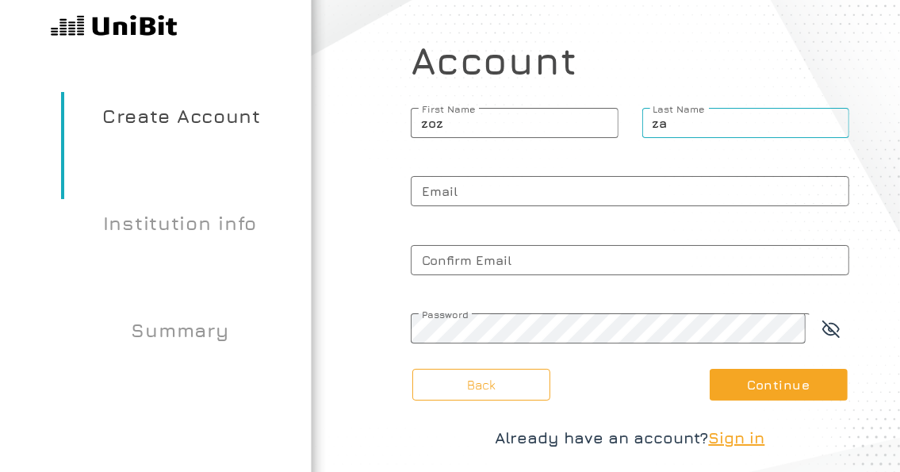
type input "za"
click at [454, 199] on span "Email" at bounding box center [630, 191] width 439 height 40
click at [454, 199] on input "Email" at bounding box center [630, 191] width 439 height 30
click at [563, 193] on input "[EMAIL_ADDRESS]" at bounding box center [630, 191] width 439 height 30
click at [565, 195] on input "[EMAIL_ADDRESS]" at bounding box center [630, 191] width 439 height 30
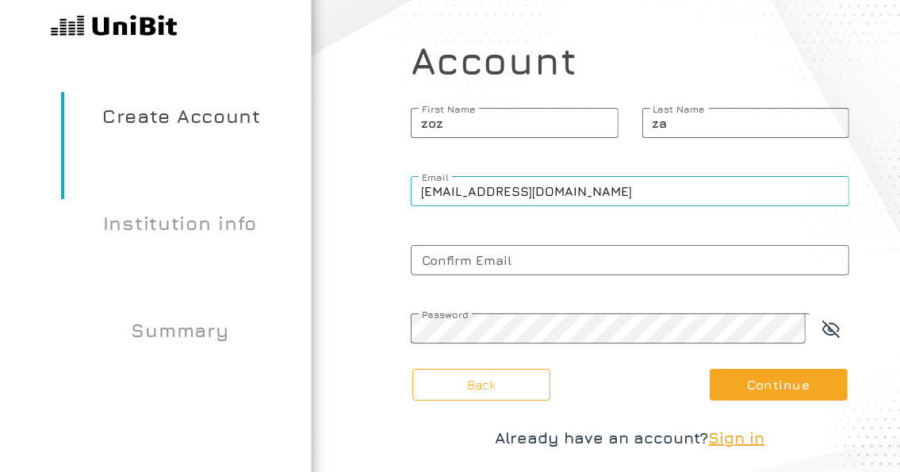
type input "[EMAIL_ADDRESS][DOMAIN_NAME]"
click at [519, 270] on span "Confirm Email" at bounding box center [630, 260] width 439 height 40
click at [519, 270] on input "Confirm Email" at bounding box center [630, 260] width 439 height 30
click at [504, 192] on input "[EMAIL_ADDRESS][DOMAIN_NAME]" at bounding box center [630, 191] width 439 height 30
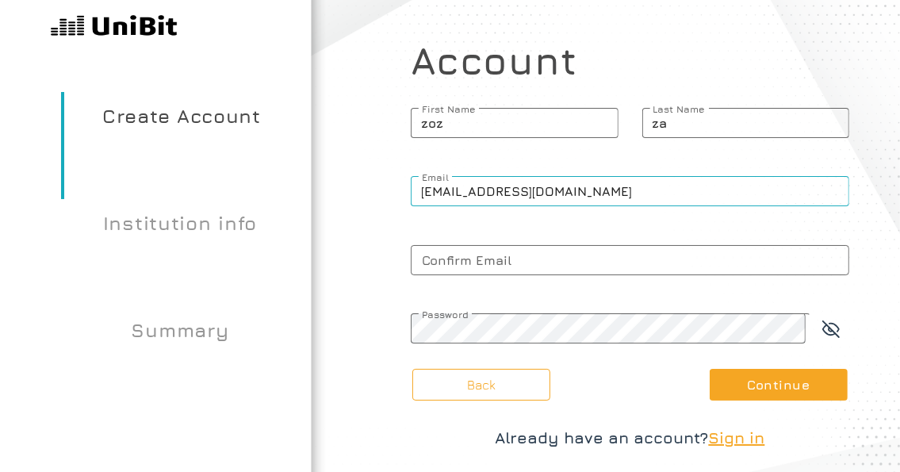
click at [504, 192] on input "[EMAIL_ADDRESS][DOMAIN_NAME]" at bounding box center [630, 191] width 439 height 30
click at [473, 260] on span "Confirm Email" at bounding box center [630, 260] width 439 height 40
click at [473, 260] on input "Confirm Email" at bounding box center [630, 260] width 439 height 30
click at [537, 271] on span "Confirm Email" at bounding box center [630, 260] width 439 height 40
click at [537, 271] on input "Confirm Email" at bounding box center [630, 260] width 439 height 30
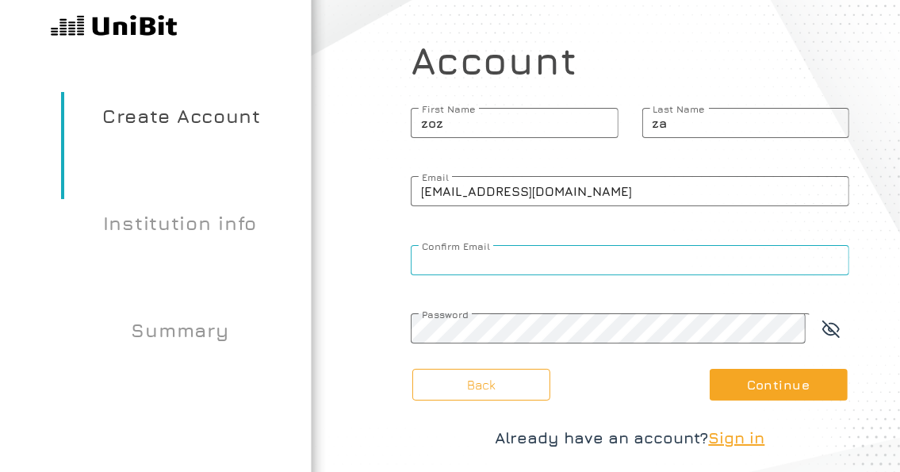
paste input "[EMAIL_ADDRESS][DOMAIN_NAME]"
type input "[EMAIL_ADDRESS][DOMAIN_NAME]"
click at [523, 320] on span "Password" at bounding box center [611, 314] width 400 height 12
click at [358, 364] on nav "Create Account Institution info Summary" at bounding box center [180, 244] width 360 height 488
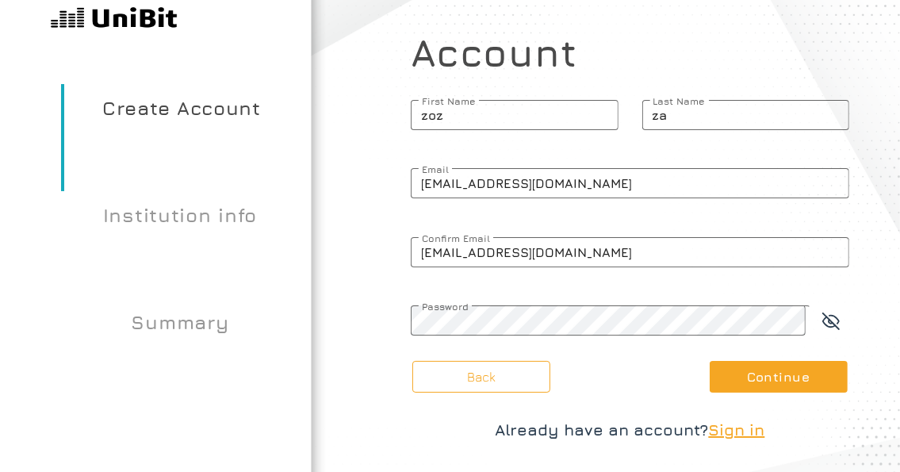
scroll to position [15, 0]
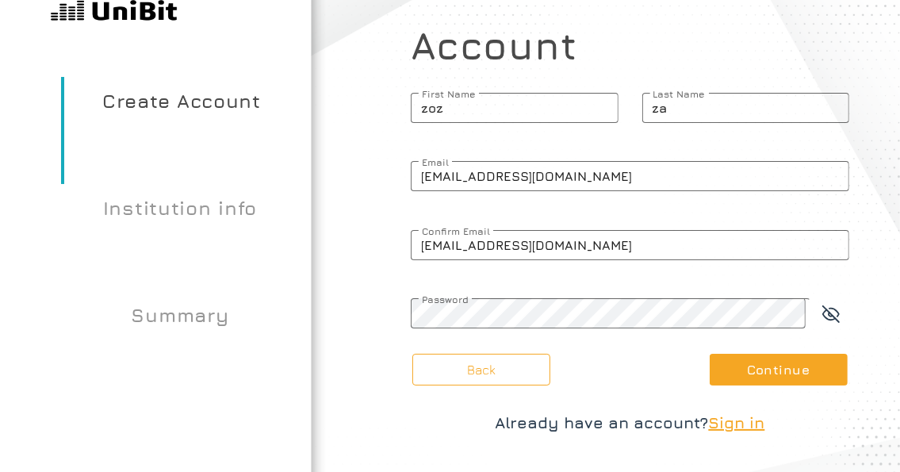
click at [546, 305] on span "Password" at bounding box center [611, 299] width 400 height 12
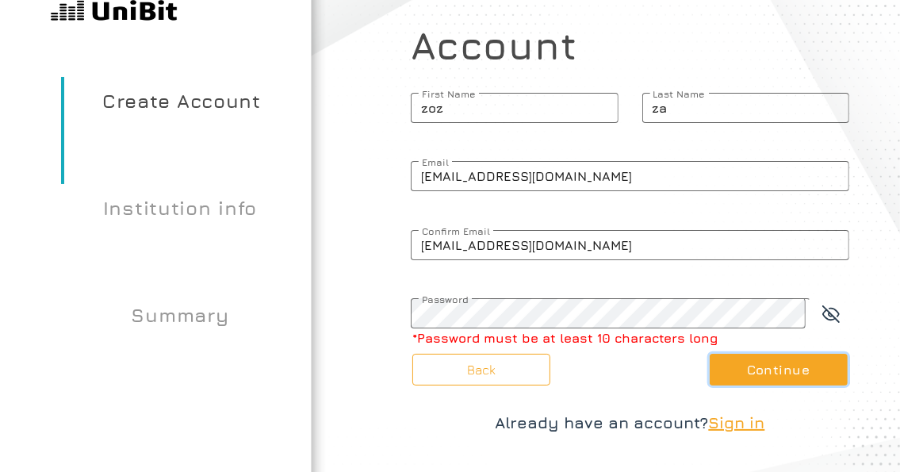
click at [781, 366] on button "Continue" at bounding box center [779, 370] width 138 height 32
click at [412, 436] on article "What kind of account type would you like to start Guest Plan (Free) Premium pla…" at bounding box center [630, 229] width 540 height 488
click at [750, 360] on button "Continue" at bounding box center [779, 370] width 138 height 32
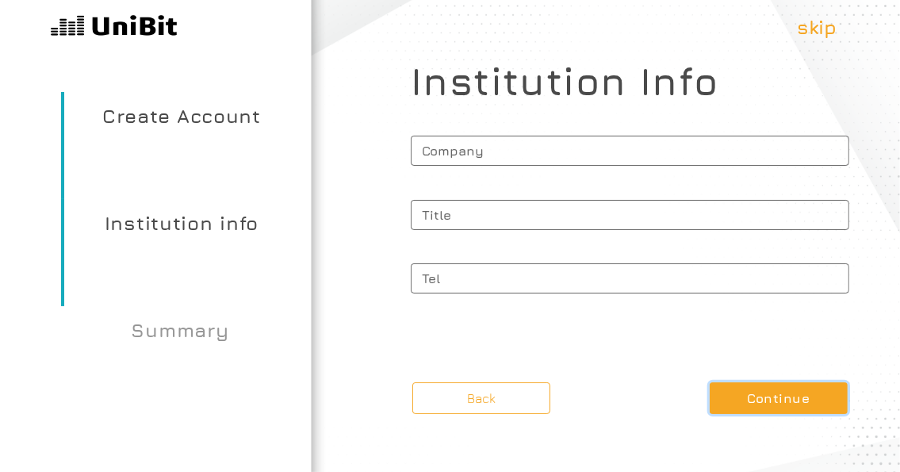
scroll to position [0, 0]
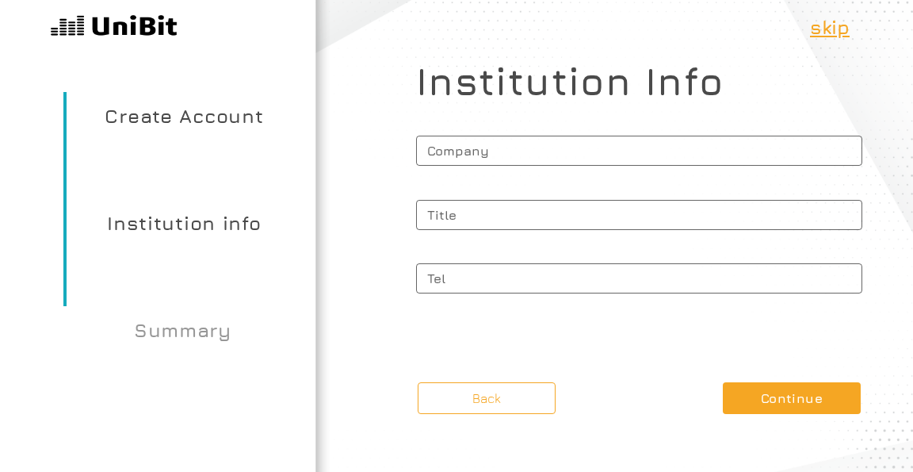
click at [830, 27] on p "skip" at bounding box center [830, 27] width 40 height 29
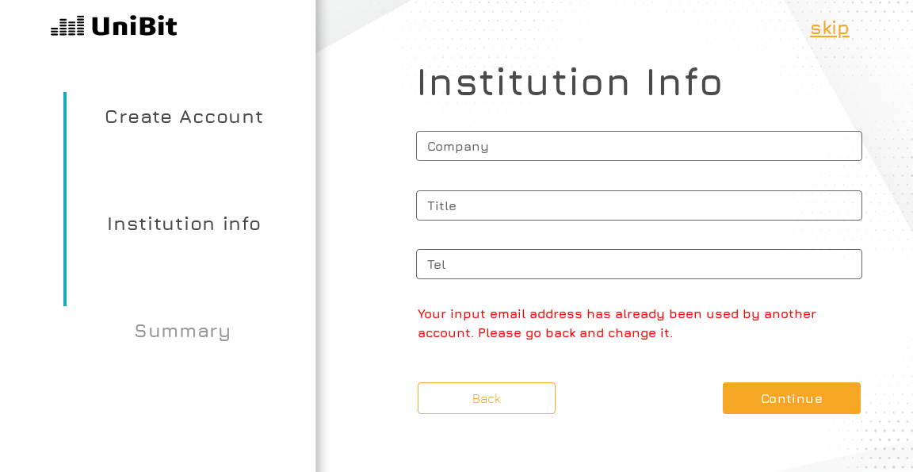
click at [833, 25] on p "skip" at bounding box center [830, 27] width 40 height 29
click at [833, 26] on p "skip" at bounding box center [830, 27] width 40 height 29
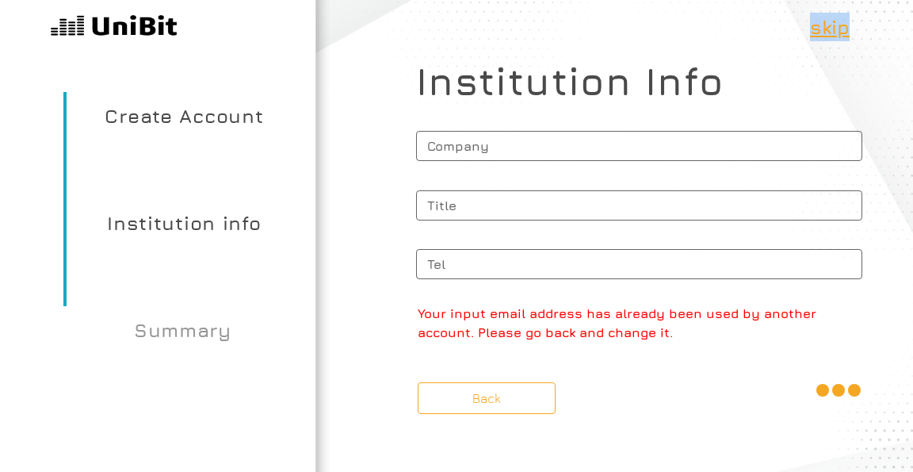
click at [833, 26] on p "skip" at bounding box center [830, 27] width 40 height 29
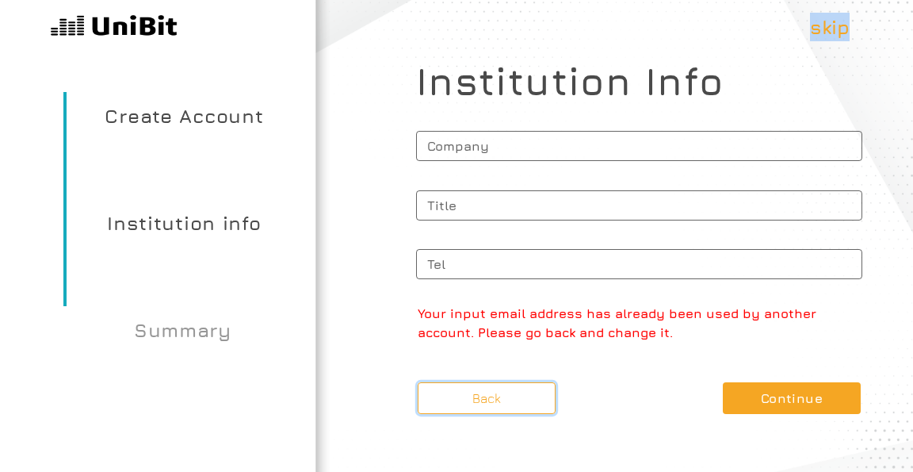
click at [512, 414] on article "What kind of account type would you like to start Guest Plan (Free) Premium pla…" at bounding box center [640, 236] width 548 height 472
click at [515, 404] on button "Back" at bounding box center [487, 398] width 138 height 32
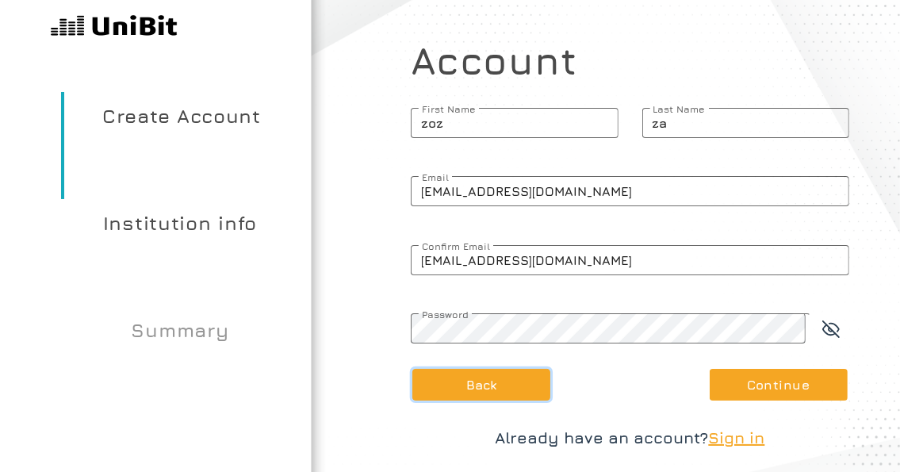
click at [519, 389] on button "Back" at bounding box center [481, 385] width 138 height 32
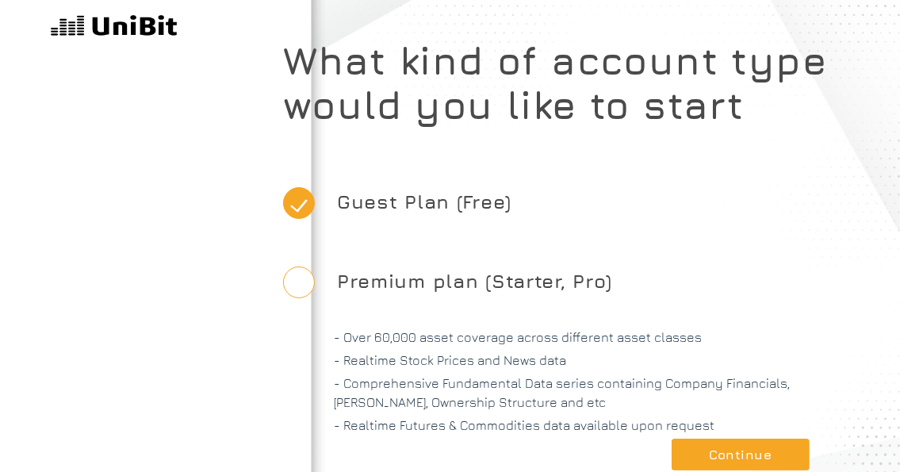
click at [408, 281] on label "Premium plan (Starter, Pro)" at bounding box center [474, 280] width 301 height 73
click at [315, 281] on input "Premium plan (Starter, Pro)" at bounding box center [299, 282] width 32 height 32
radio input "true"
click at [429, 188] on label "Guest Plan (Free)" at bounding box center [424, 201] width 200 height 73
click at [315, 188] on input "Guest Plan (Free)" at bounding box center [299, 203] width 32 height 32
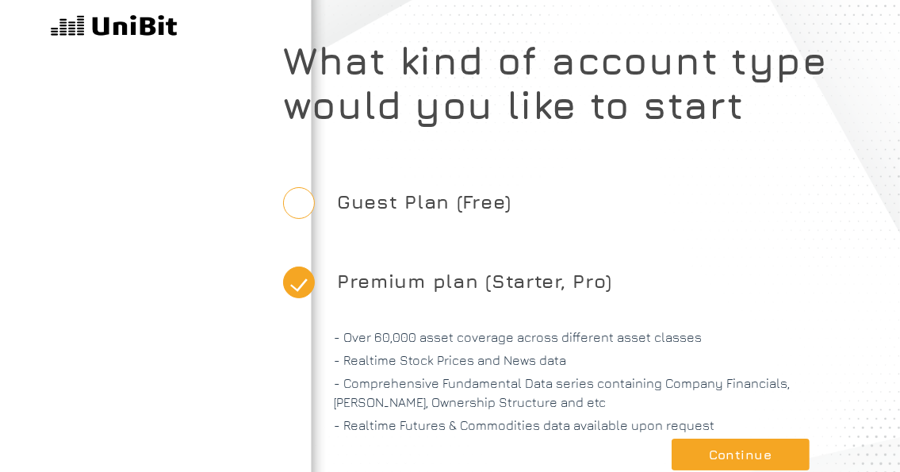
radio input "true"
radio input "false"
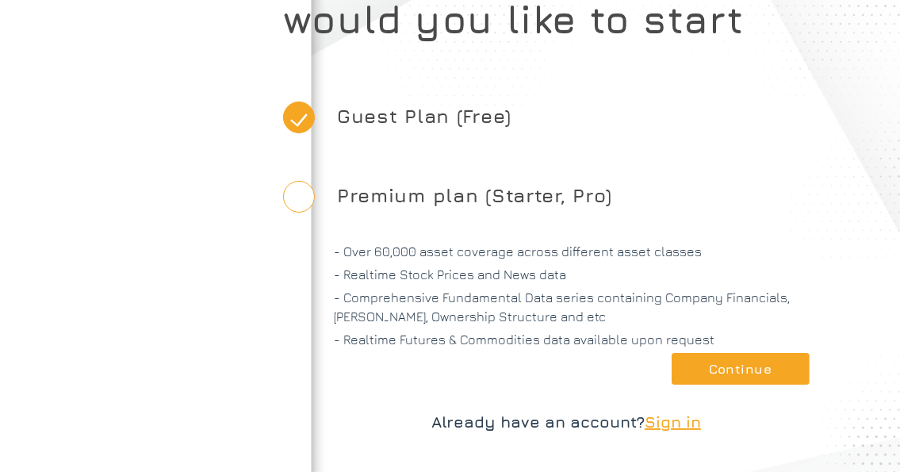
scroll to position [88, 0]
